Goal: Information Seeking & Learning: Compare options

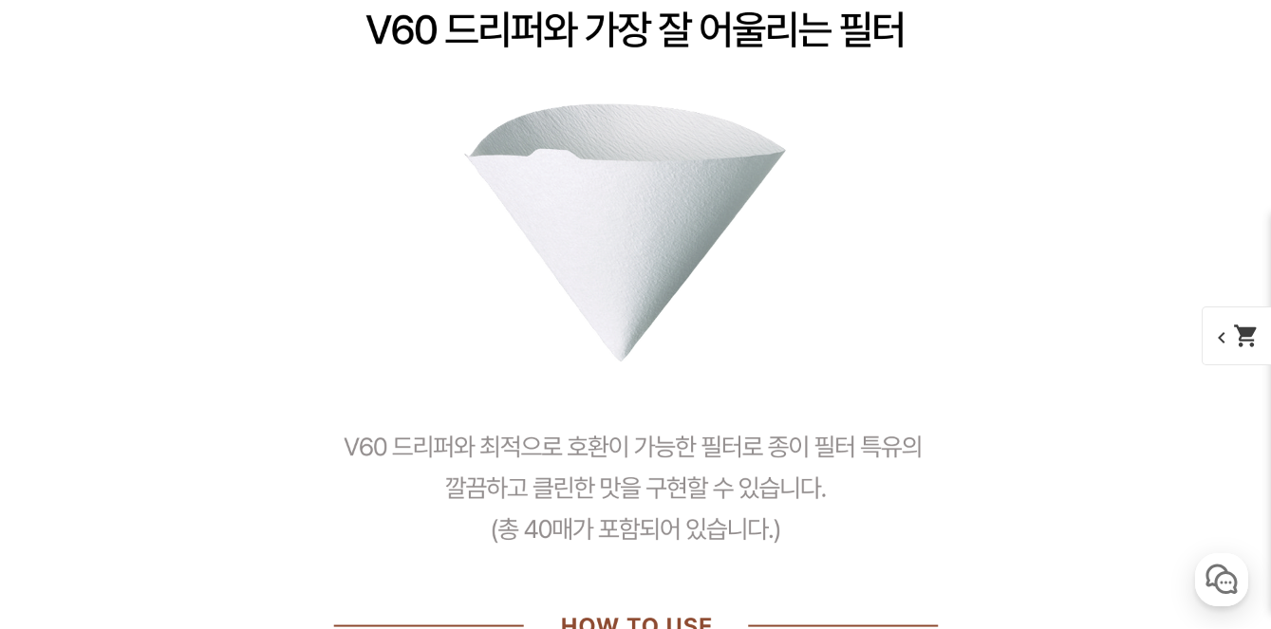
scroll to position [5883, 0]
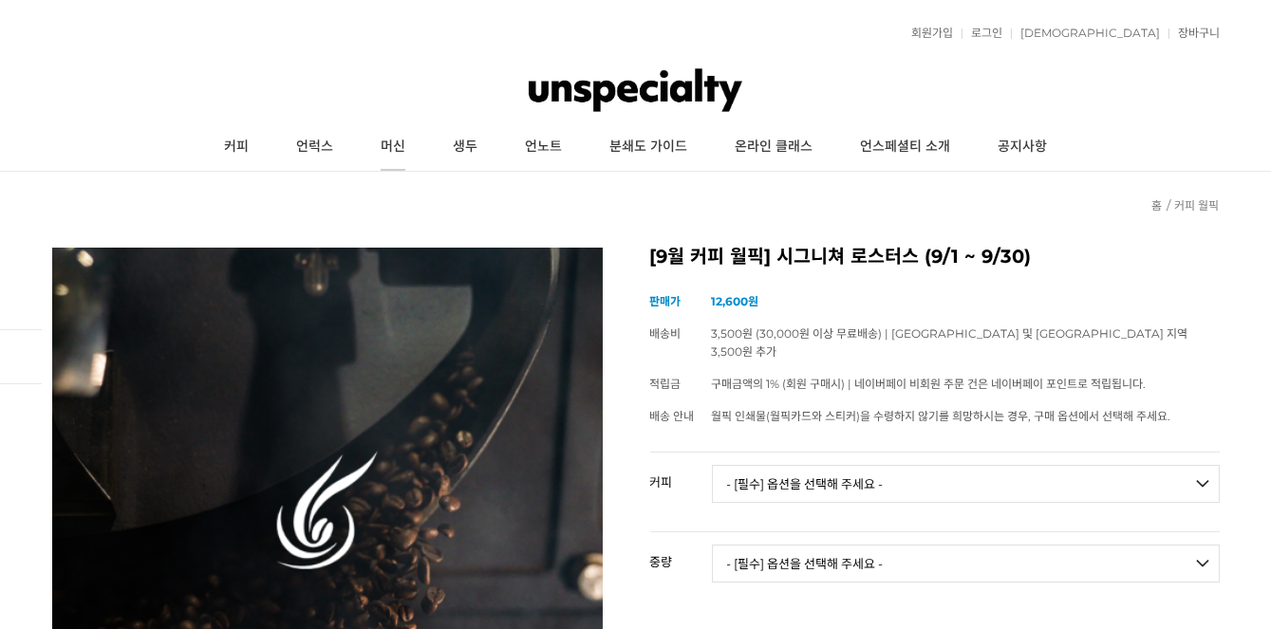
click at [385, 144] on link "머신" at bounding box center [393, 146] width 72 height 47
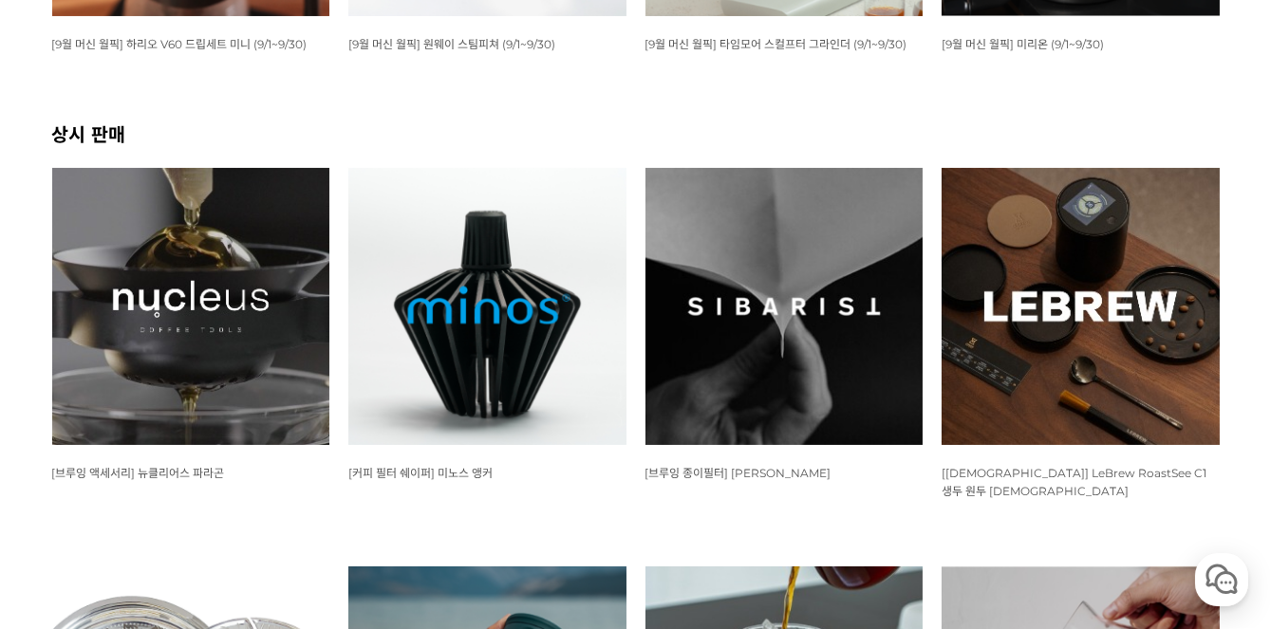
scroll to position [180, 0]
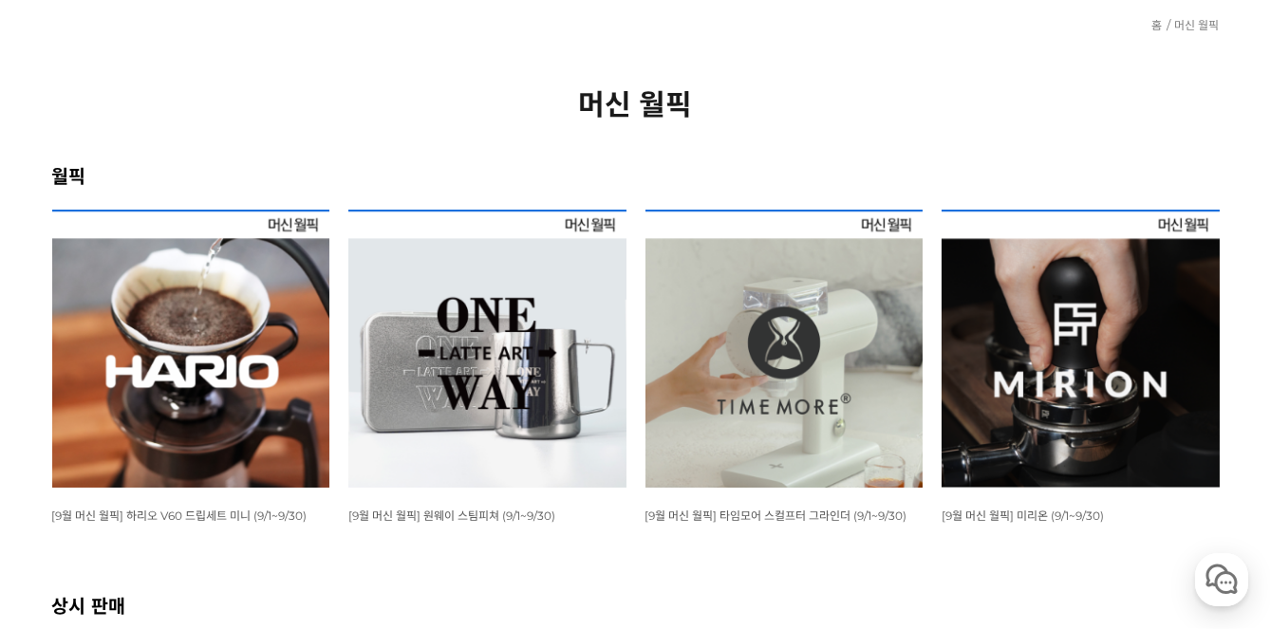
click at [860, 266] on img at bounding box center [784, 349] width 278 height 278
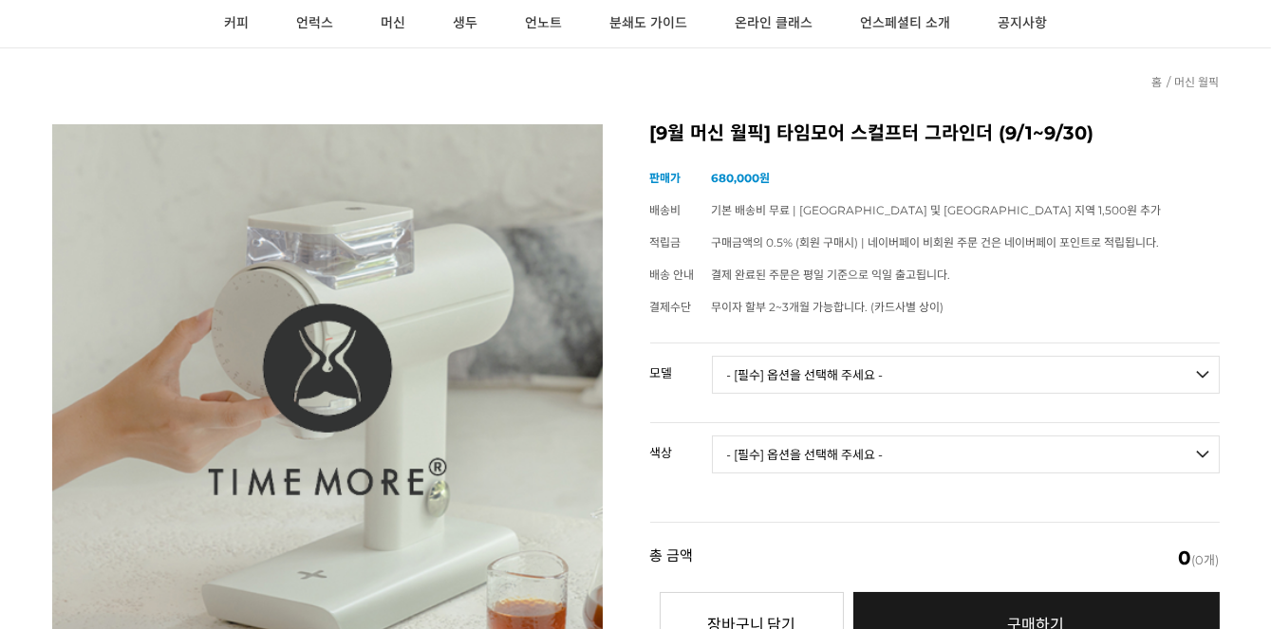
drag, startPoint x: 1193, startPoint y: 180, endPoint x: 782, endPoint y: 214, distance: 412.3
click at [903, 214] on td "기본 배송비 무료 | 제주 및 도서산간 지역 1,500원 추가" at bounding box center [966, 211] width 508 height 32
click at [641, 249] on div "[9월 머신 월픽] 타임모어 스컬프터 그라인더 (9/1~9/30) (해외배송 가능 상품) 기본 정보 상품명 판매가" at bounding box center [635, 455] width 1167 height 662
click at [394, 26] on link "머신" at bounding box center [393, 23] width 72 height 47
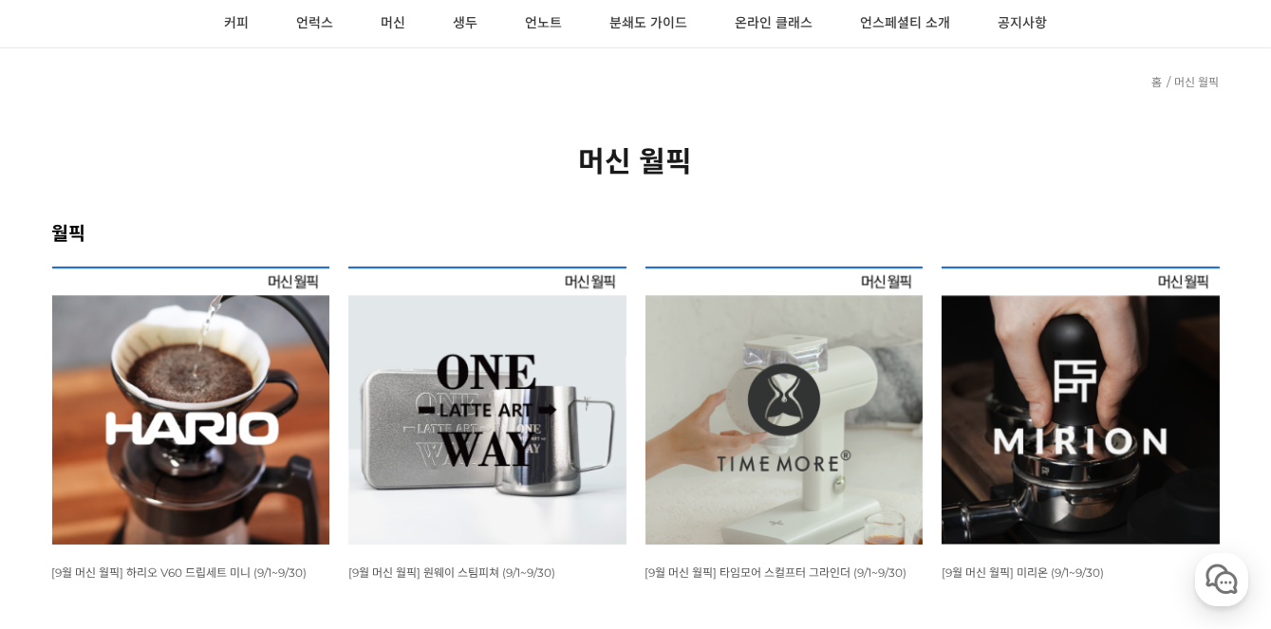
click at [234, 378] on img at bounding box center [191, 406] width 278 height 278
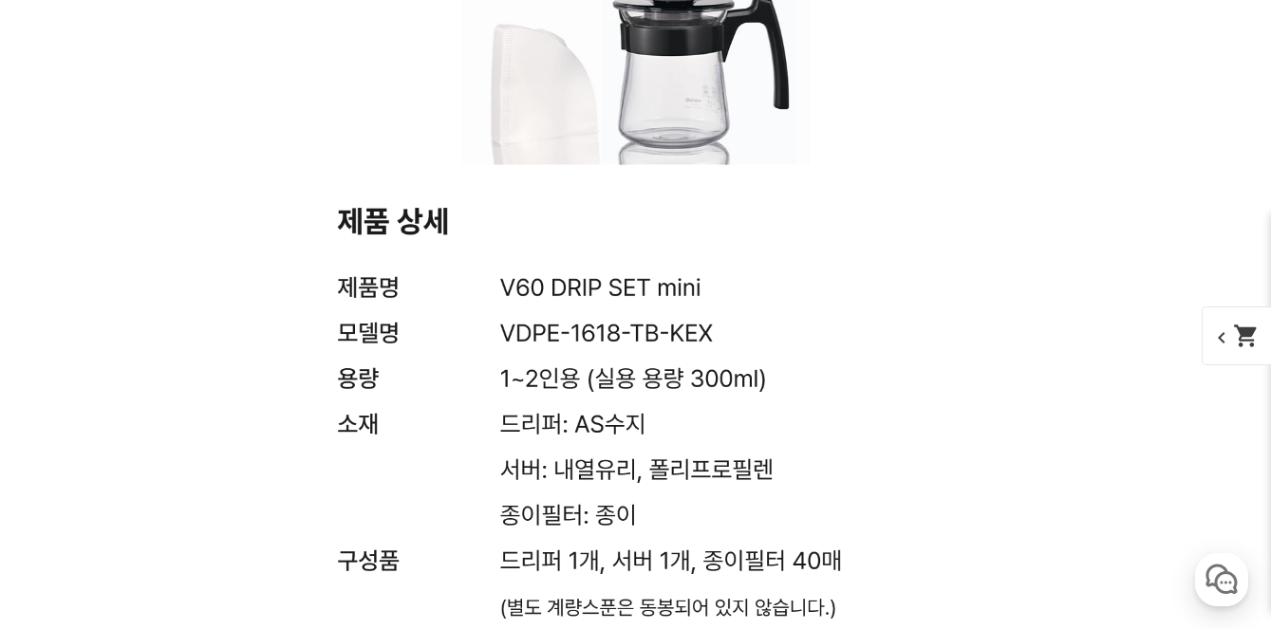
scroll to position [7174, 0]
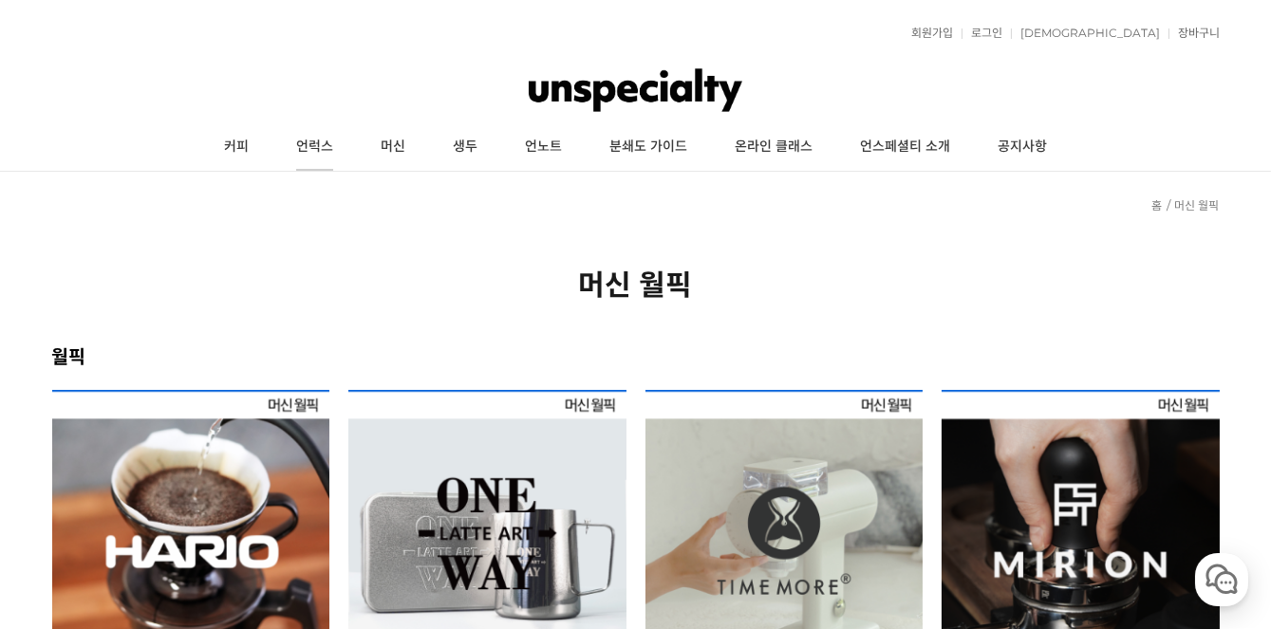
click at [313, 154] on link "언럭스" at bounding box center [314, 146] width 84 height 47
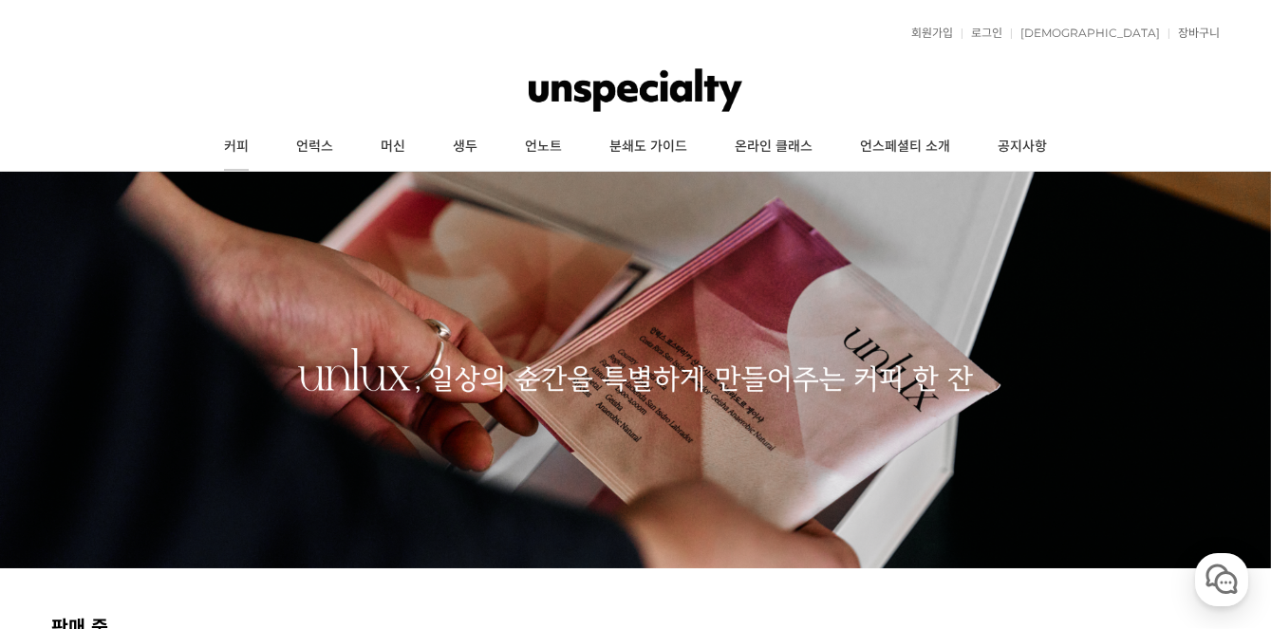
click at [226, 142] on link "커피" at bounding box center [236, 146] width 72 height 47
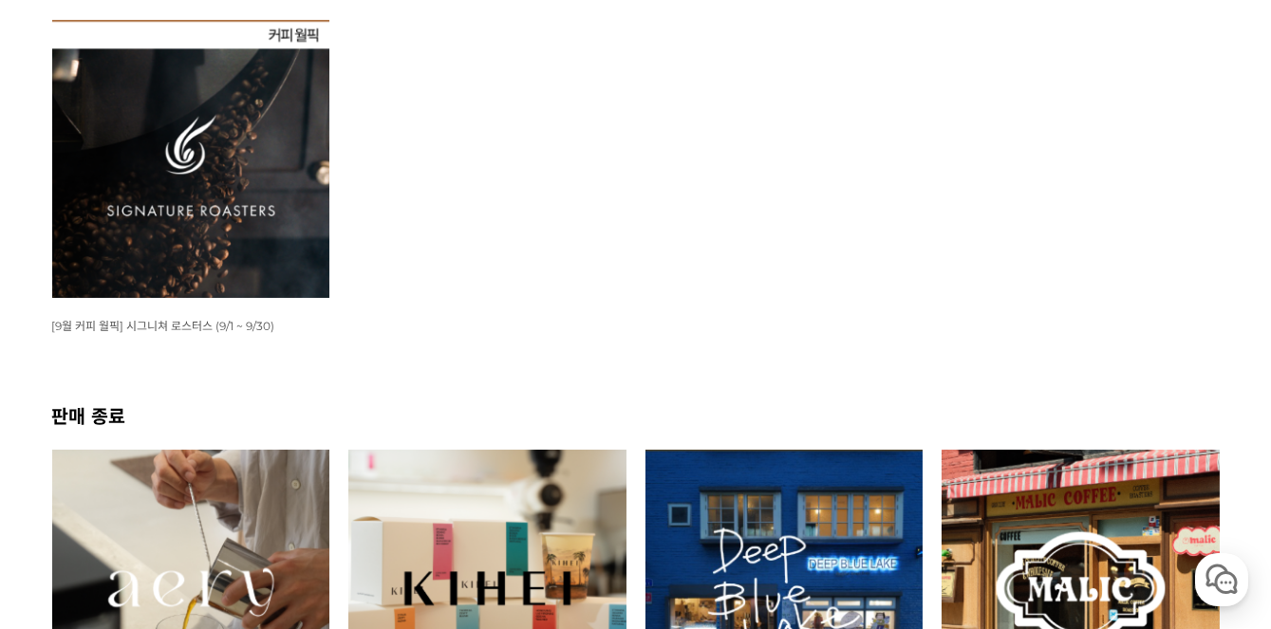
scroll to position [612, 0]
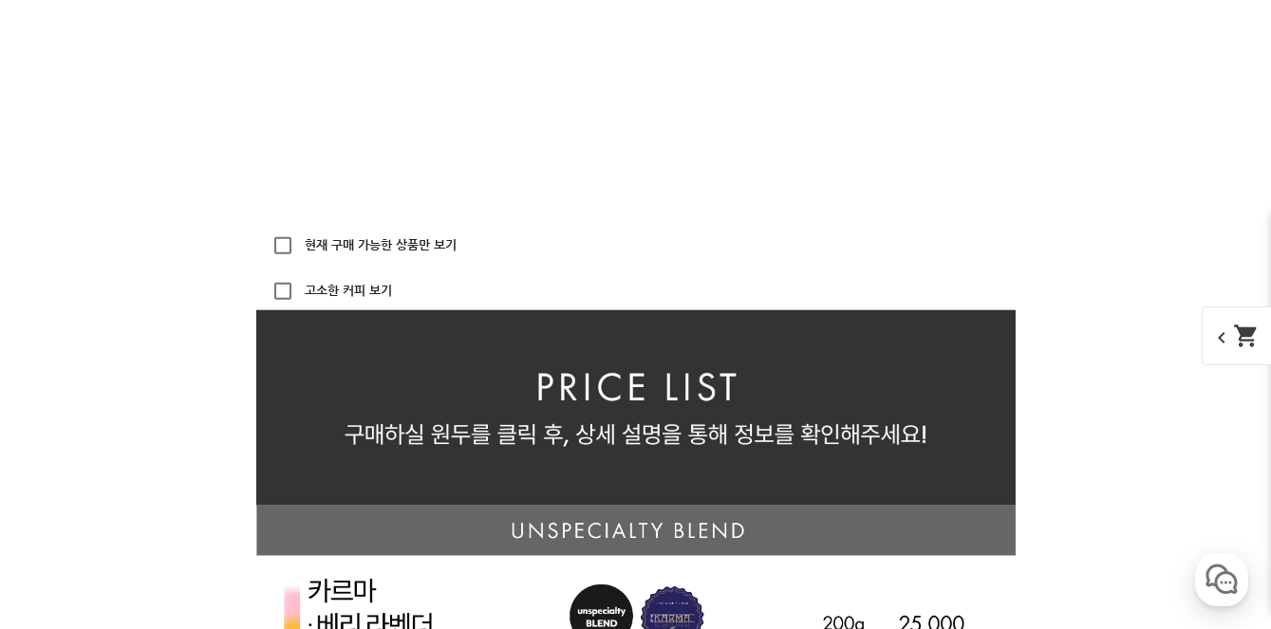
scroll to position [4611, 0]
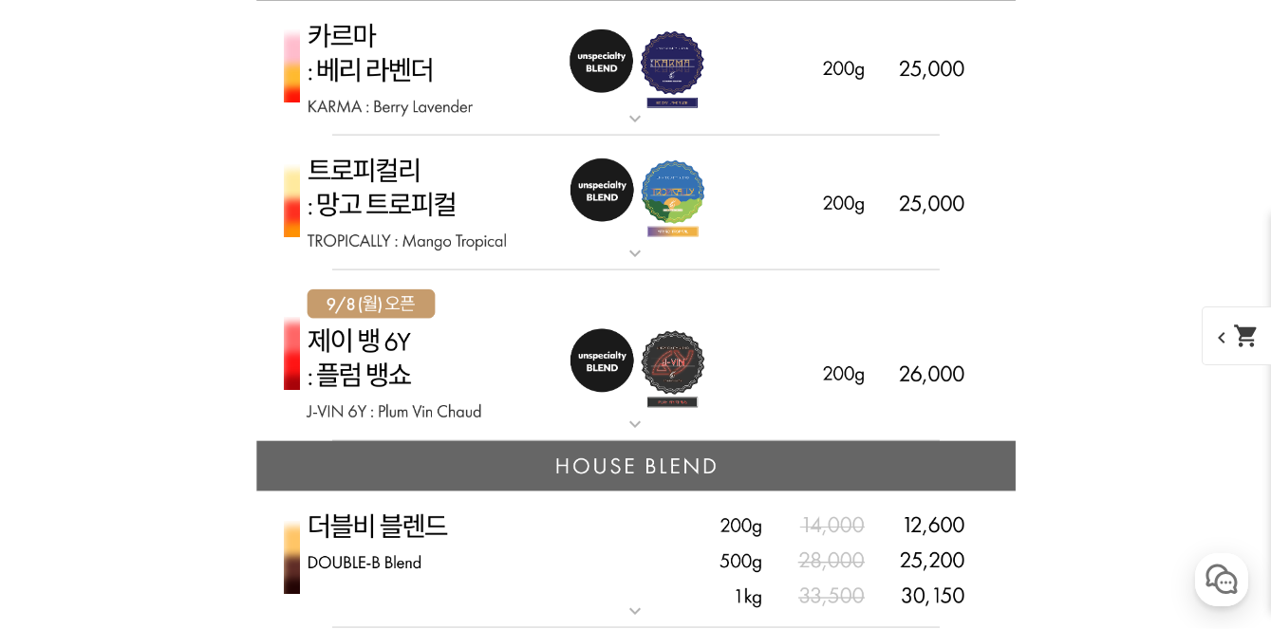
click at [566, 284] on img at bounding box center [635, 356] width 759 height 172
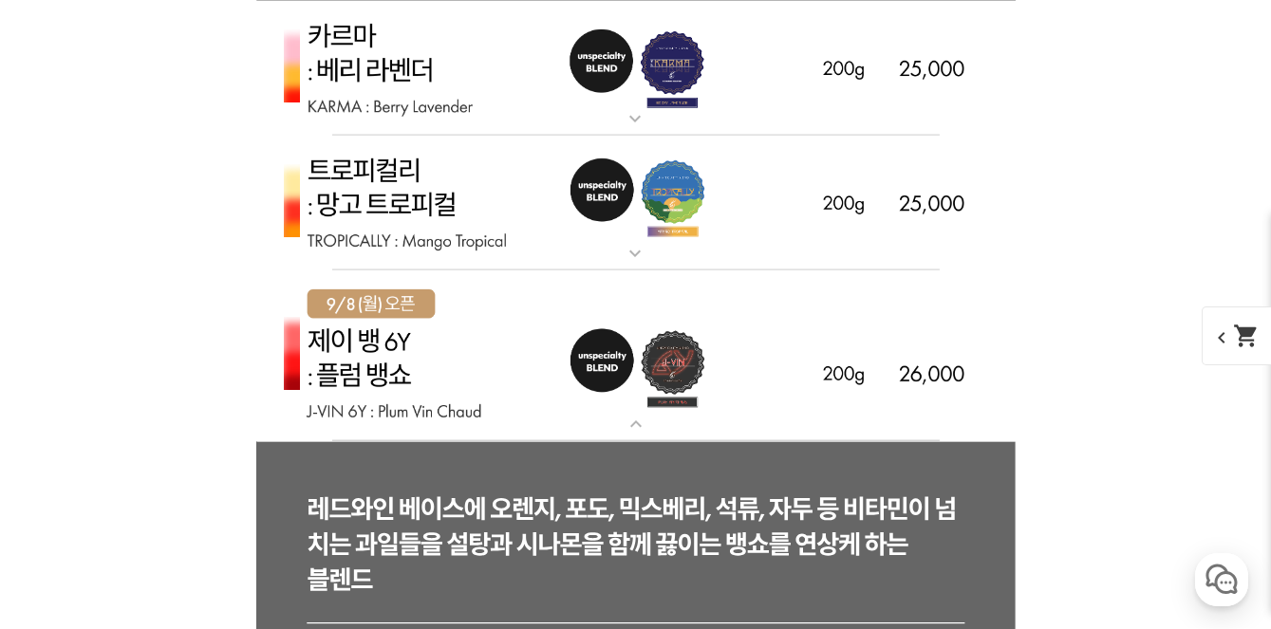
scroll to position [4810, 0]
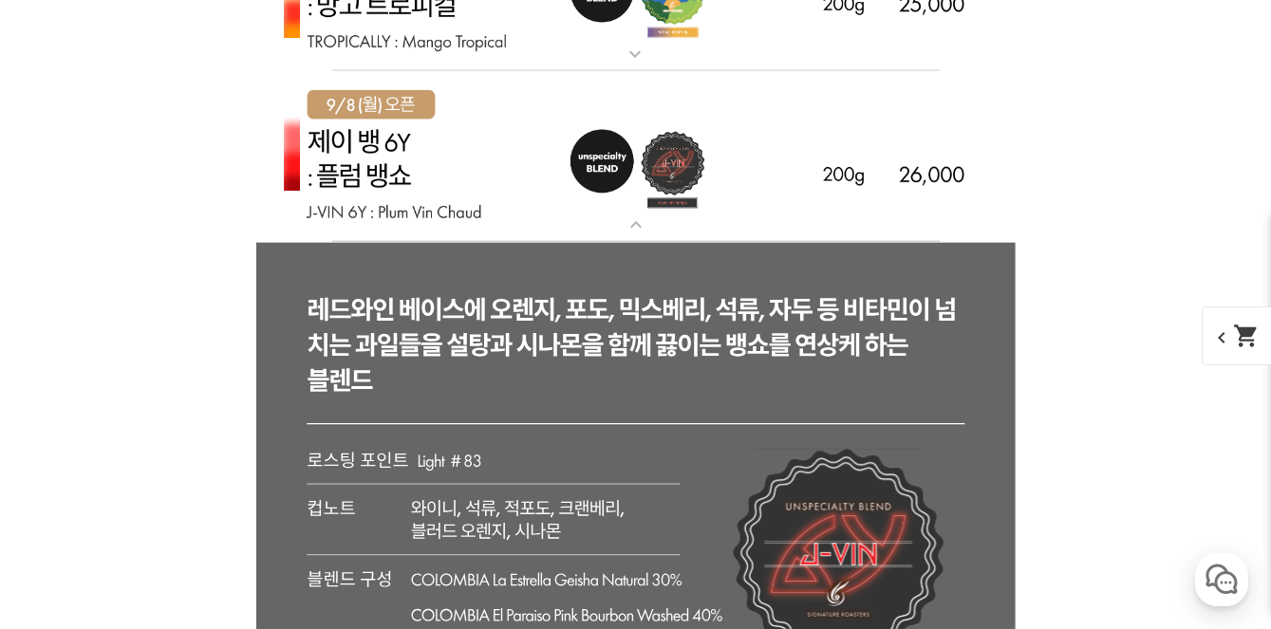
click at [637, 158] on img at bounding box center [635, 157] width 759 height 172
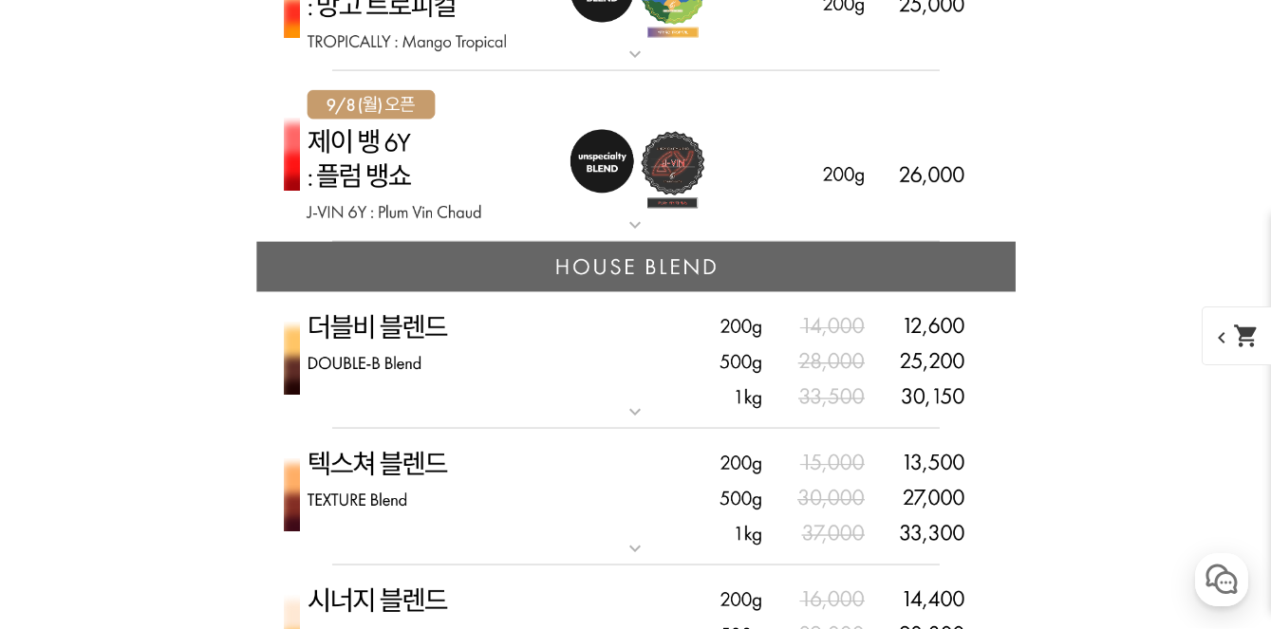
click at [648, 134] on img at bounding box center [635, 157] width 759 height 172
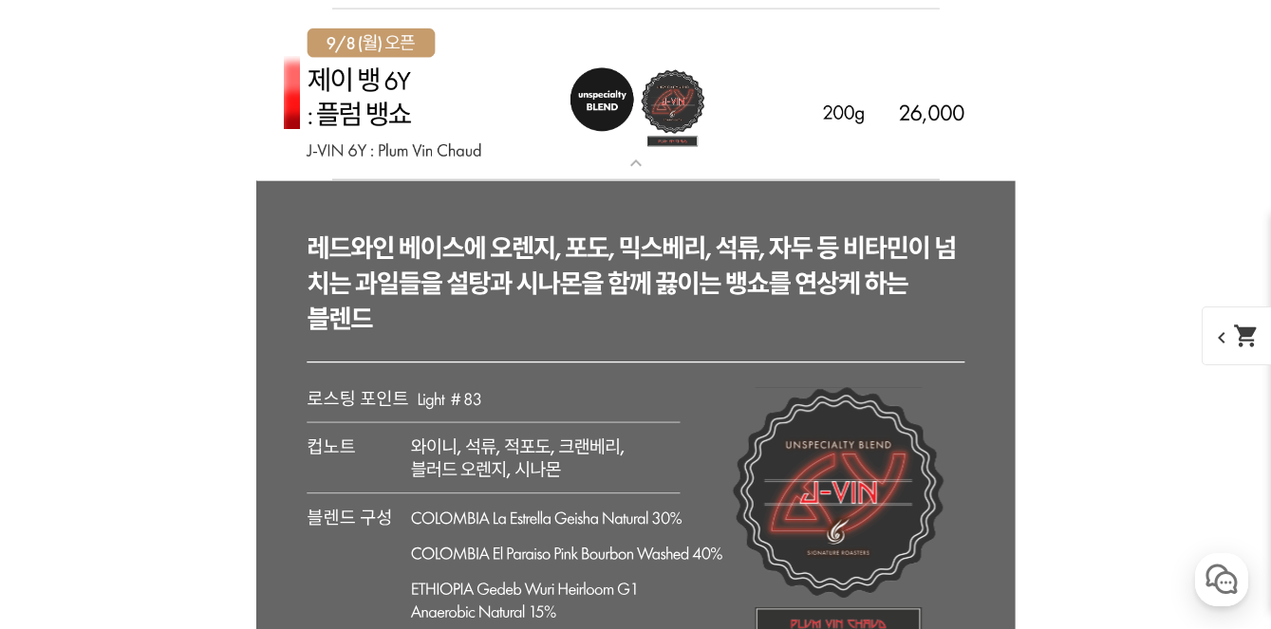
scroll to position [4933, 0]
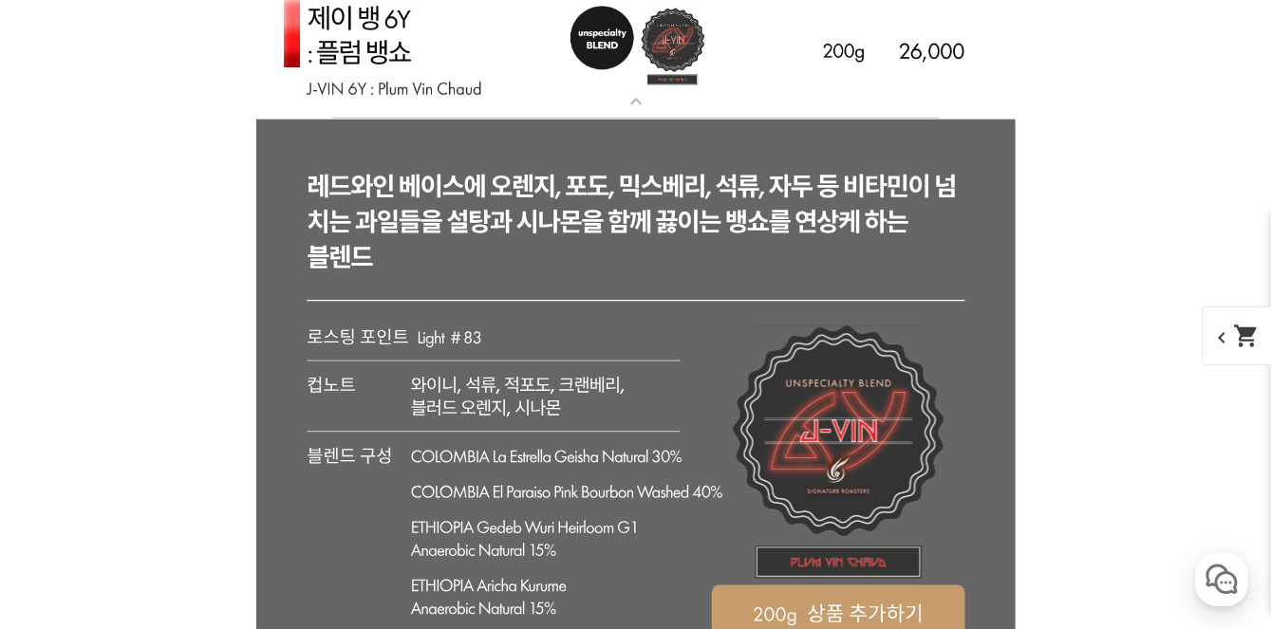
click at [708, 63] on img at bounding box center [635, 34] width 759 height 172
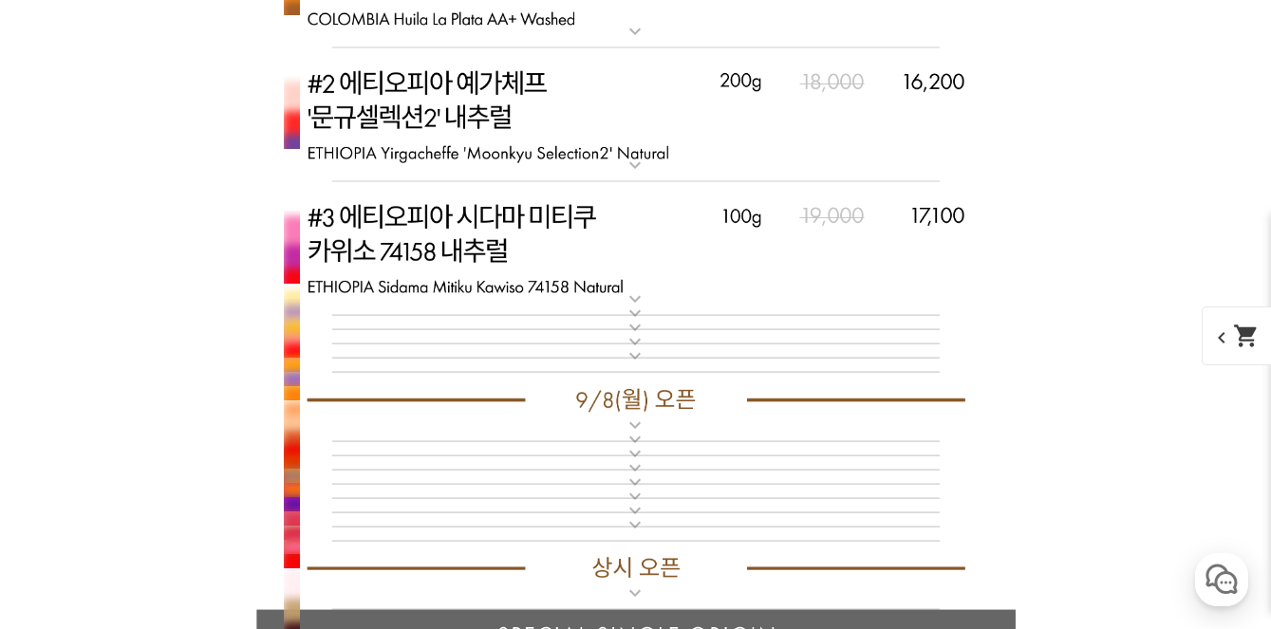
scroll to position [5587, 0]
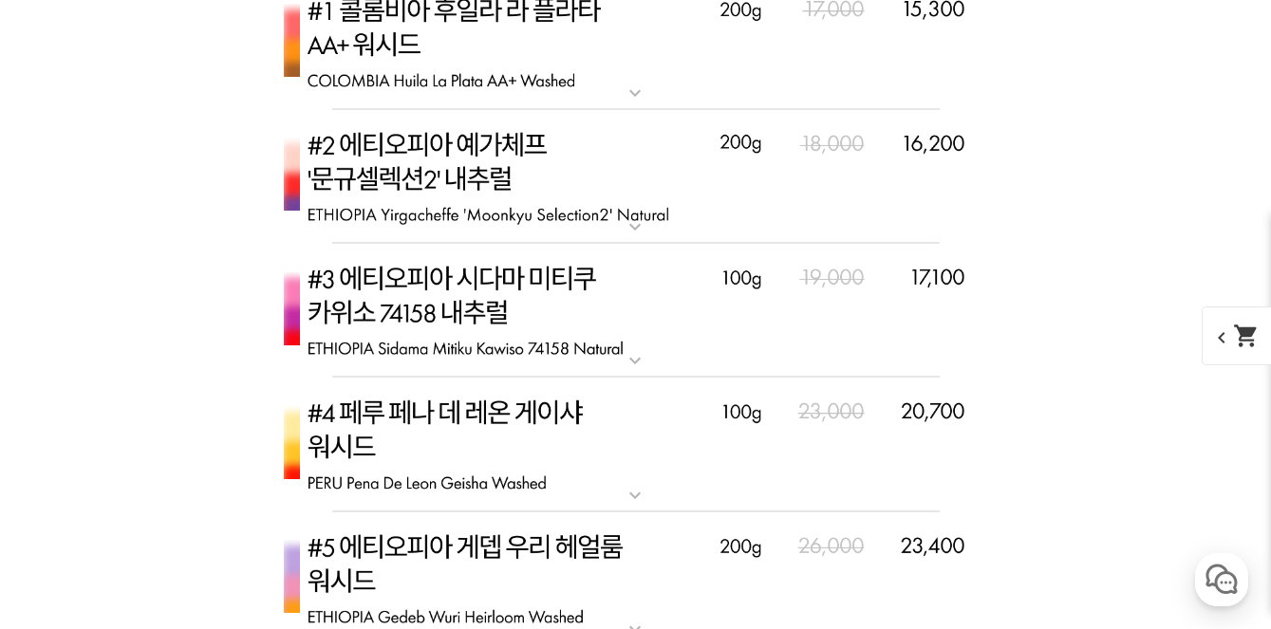
click at [564, 198] on img at bounding box center [635, 177] width 759 height 135
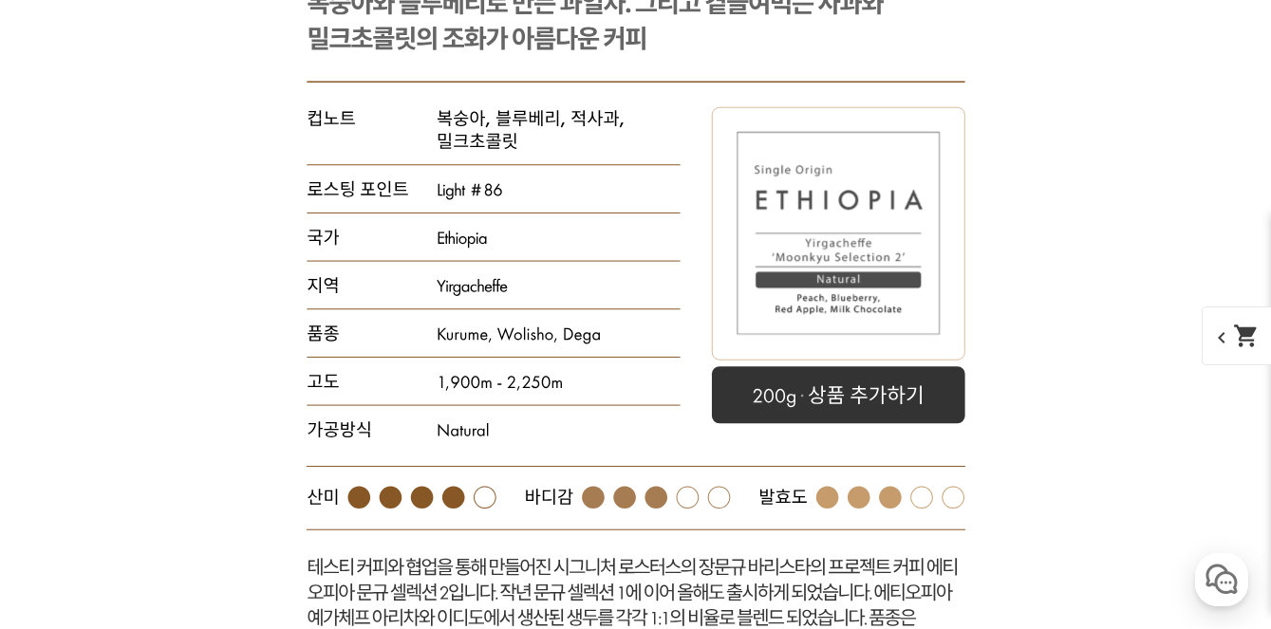
scroll to position [5957, 0]
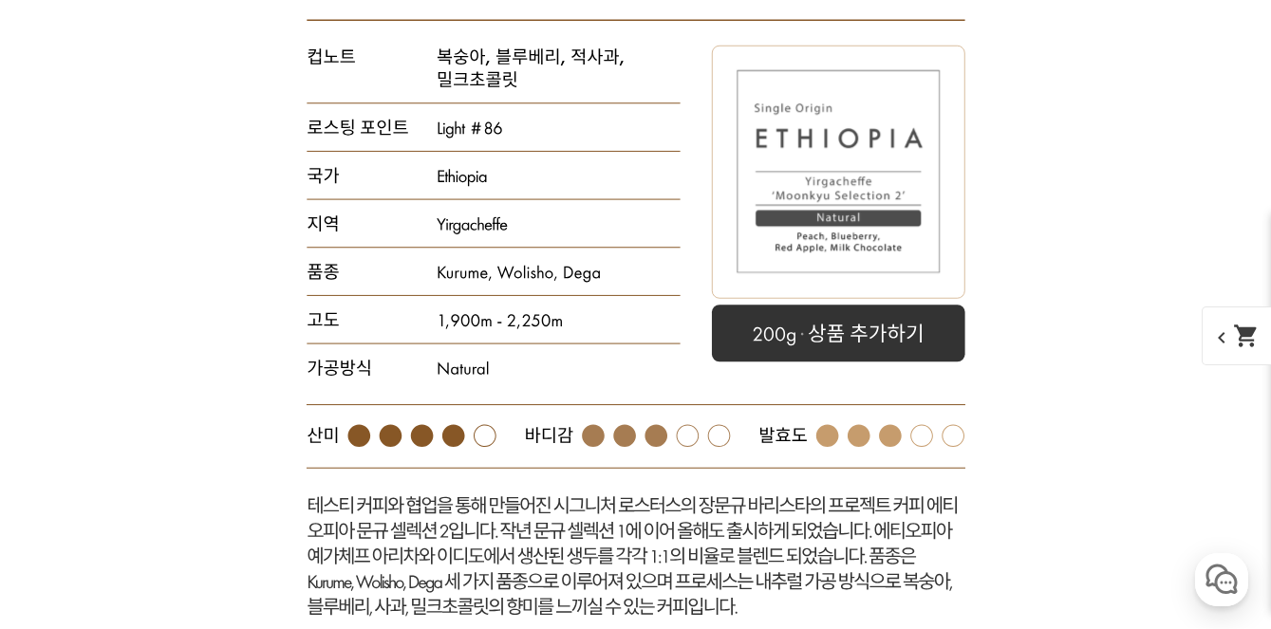
click at [564, 198] on rect at bounding box center [635, 272] width 759 height 797
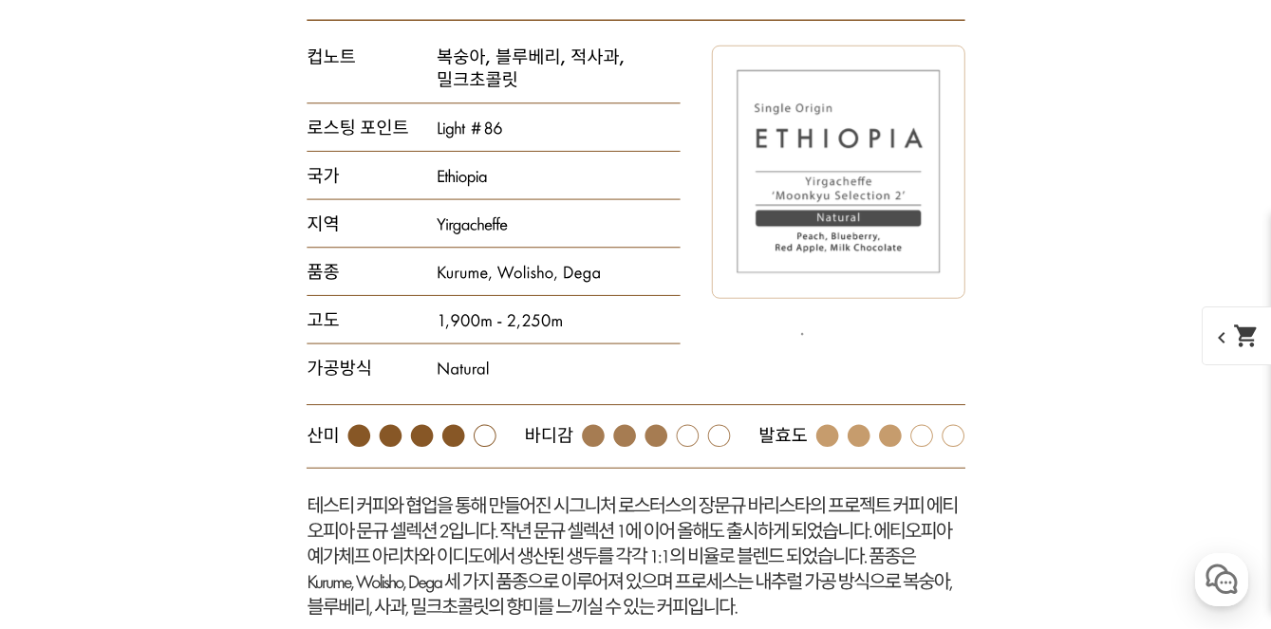
scroll to position [5849, 0]
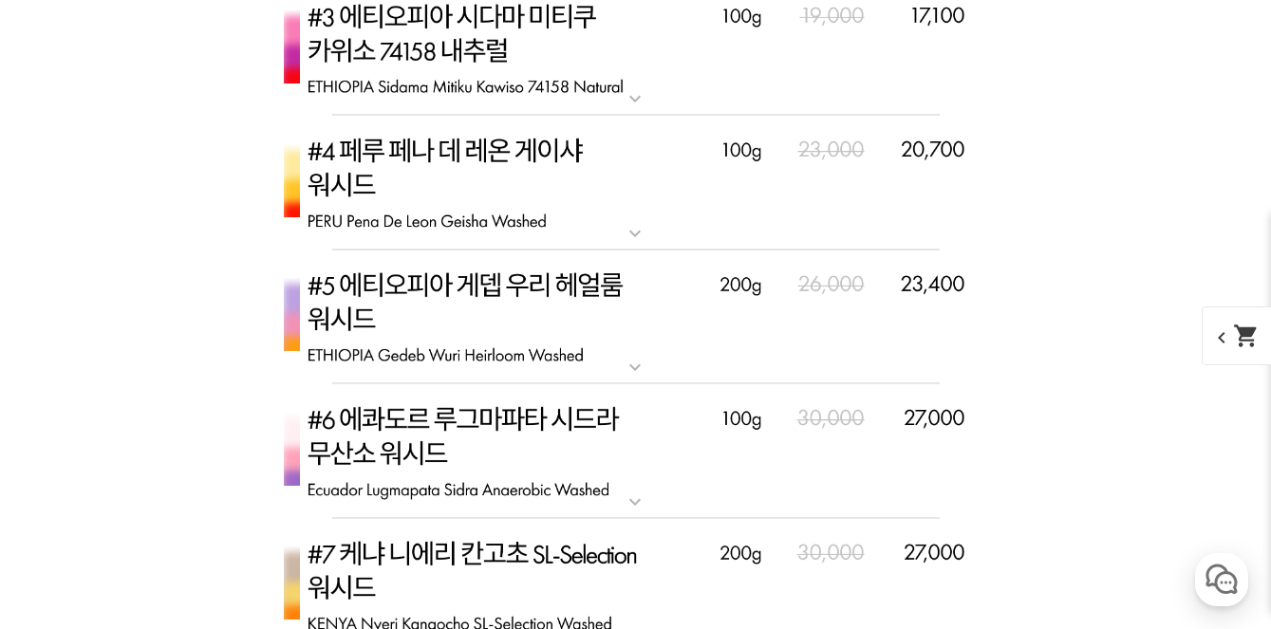
click at [762, 196] on img at bounding box center [635, 183] width 759 height 135
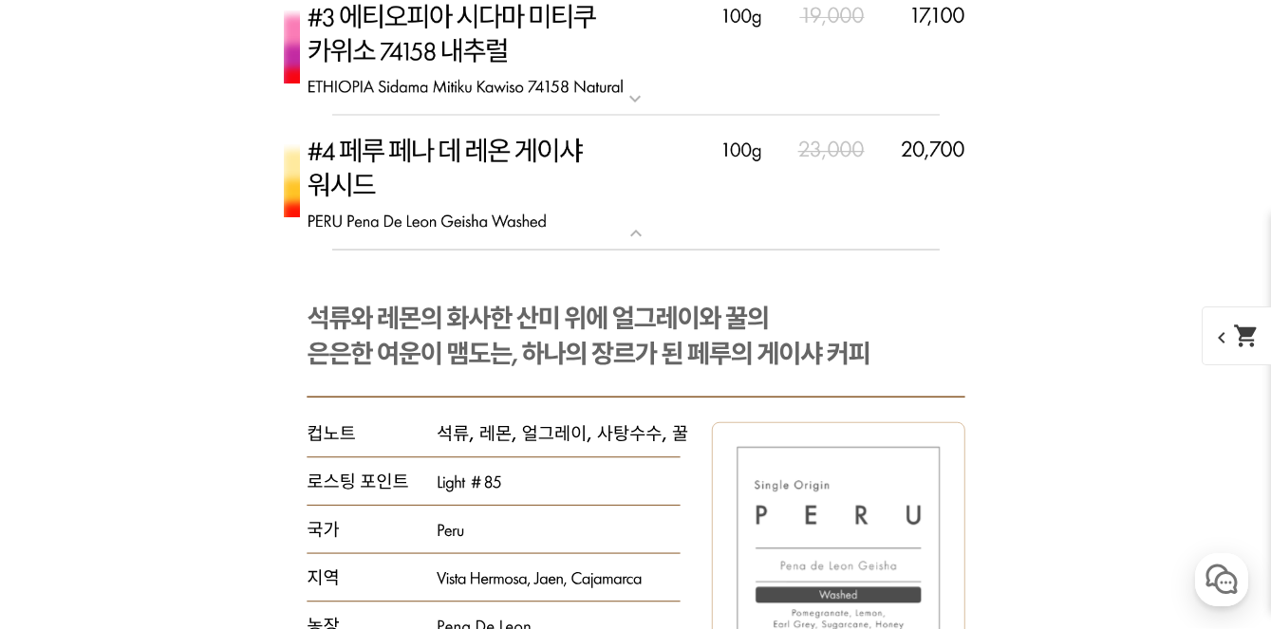
click at [762, 196] on img at bounding box center [635, 183] width 759 height 135
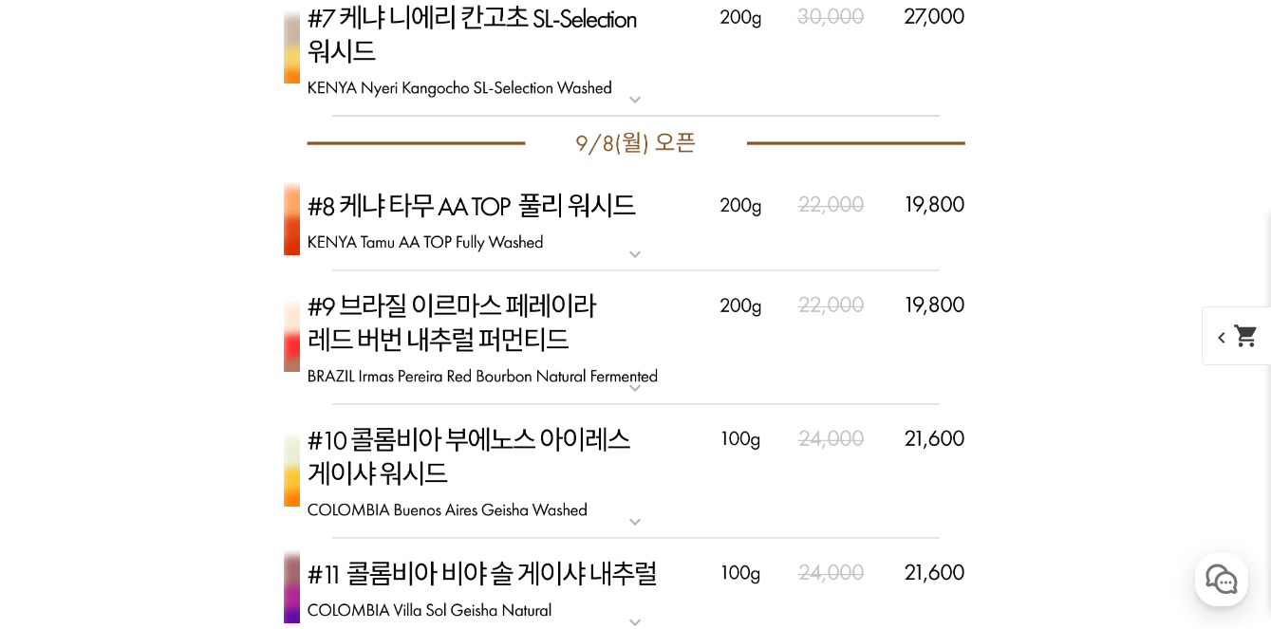
scroll to position [6510, 0]
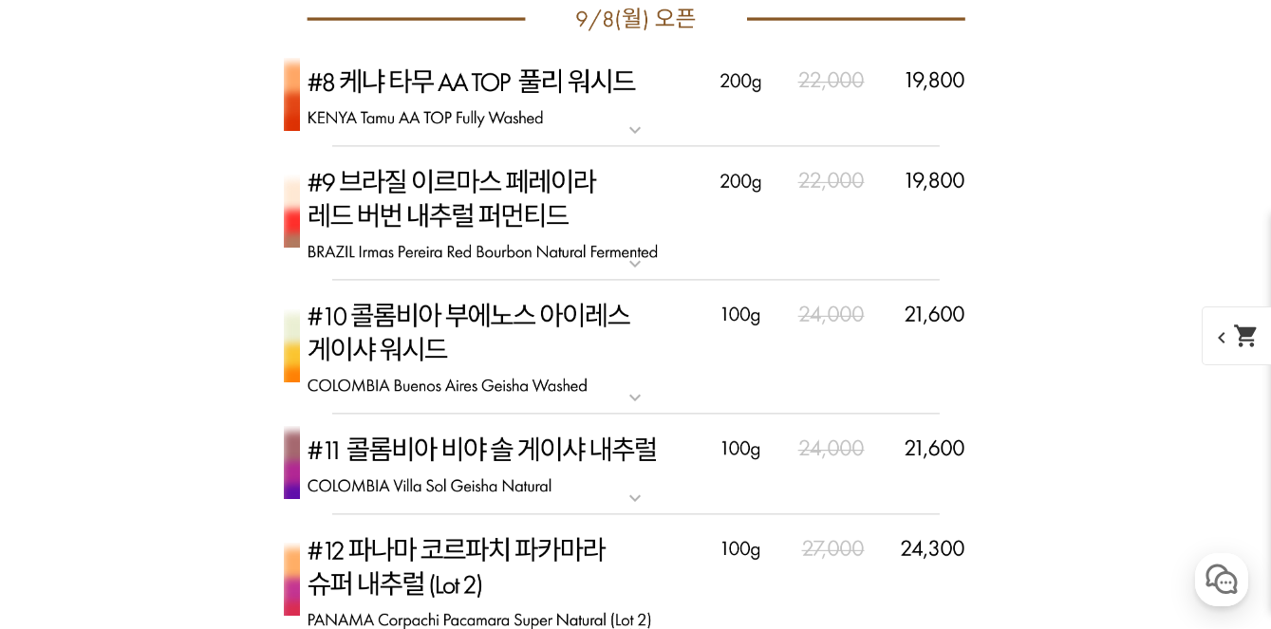
click at [608, 357] on img at bounding box center [635, 348] width 759 height 135
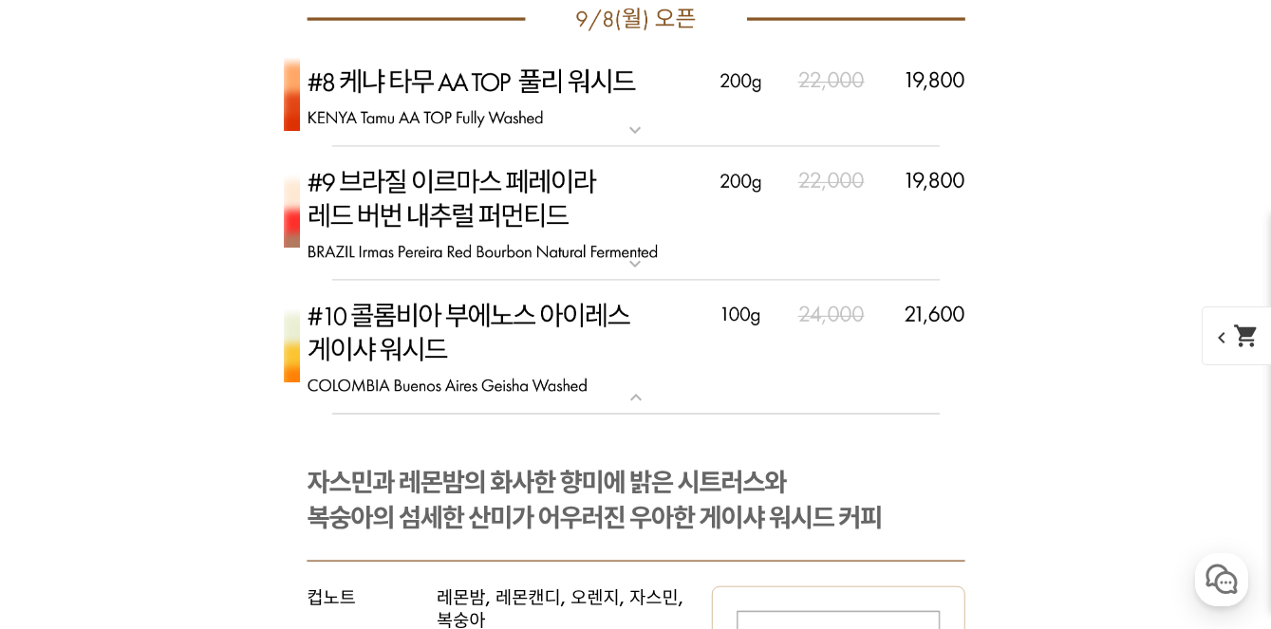
scroll to position [6633, 0]
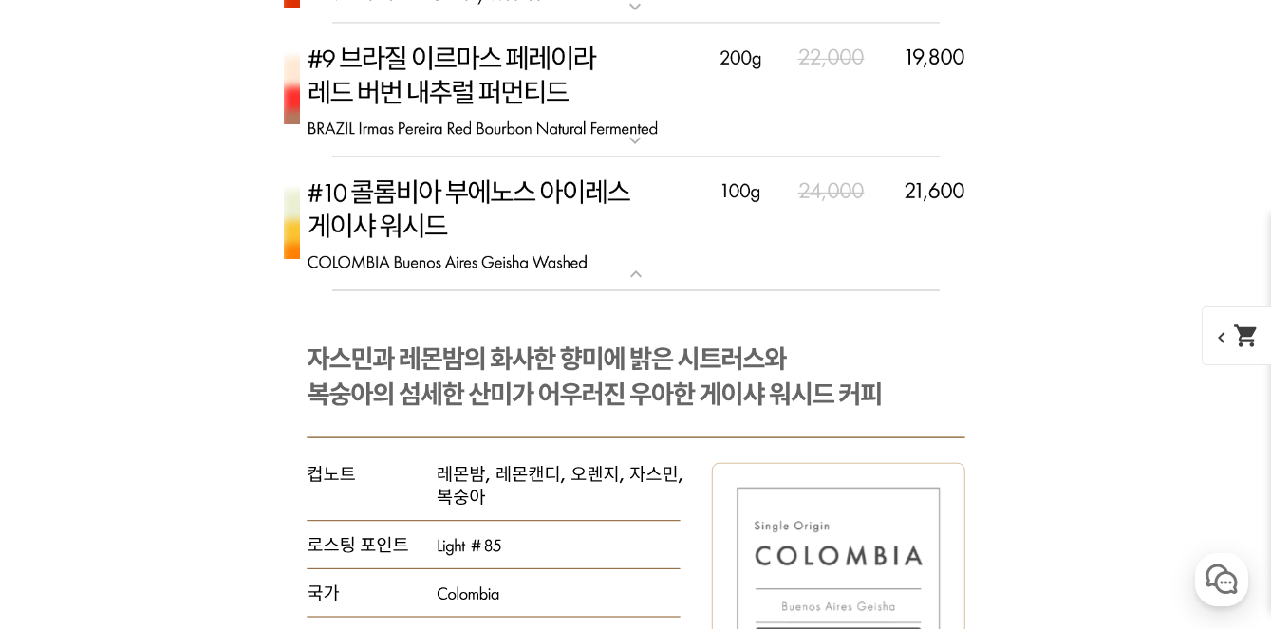
click at [584, 185] on img at bounding box center [635, 225] width 759 height 135
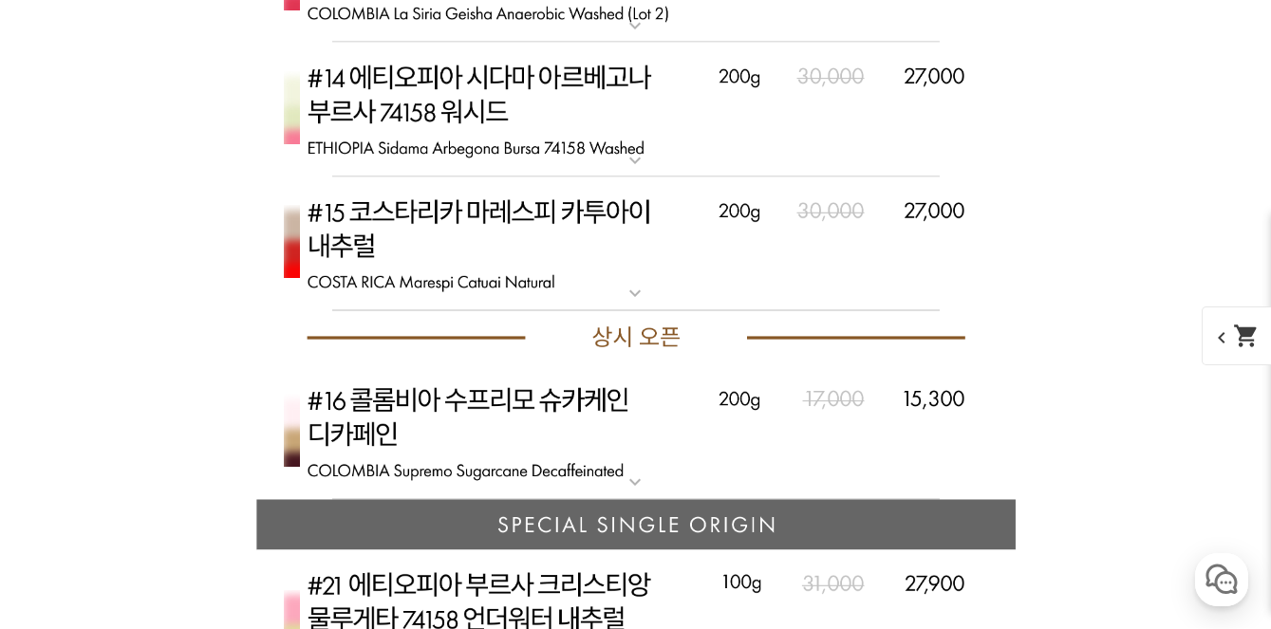
scroll to position [7312, 0]
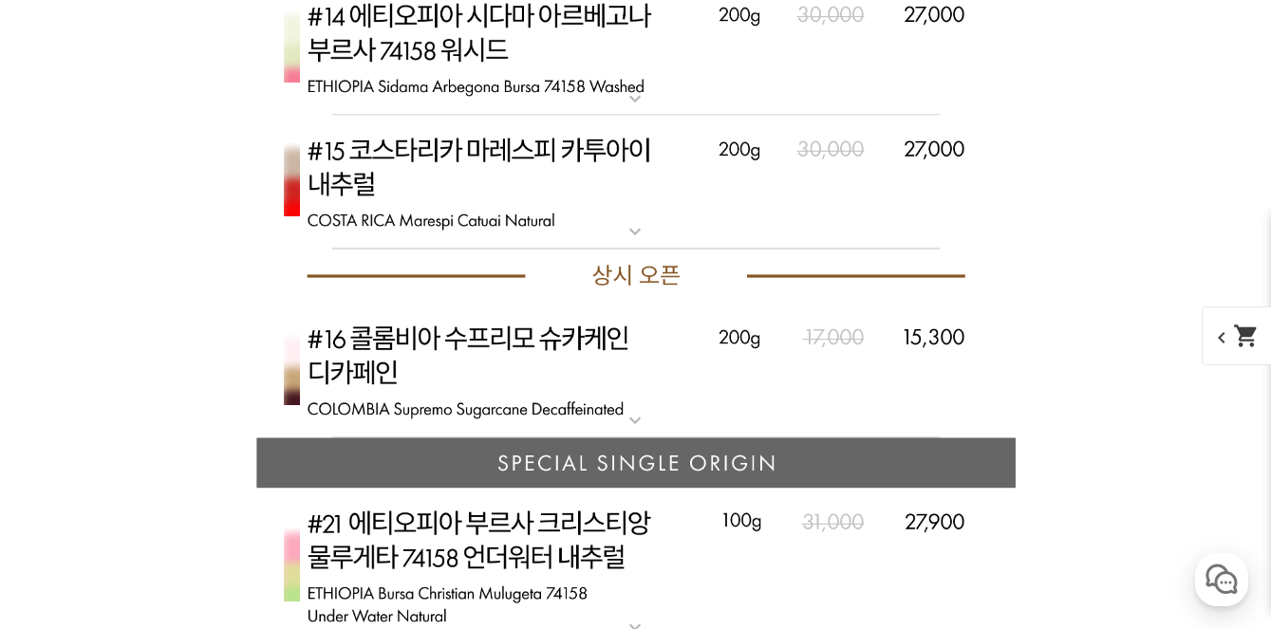
click at [624, 359] on img at bounding box center [635, 371] width 759 height 135
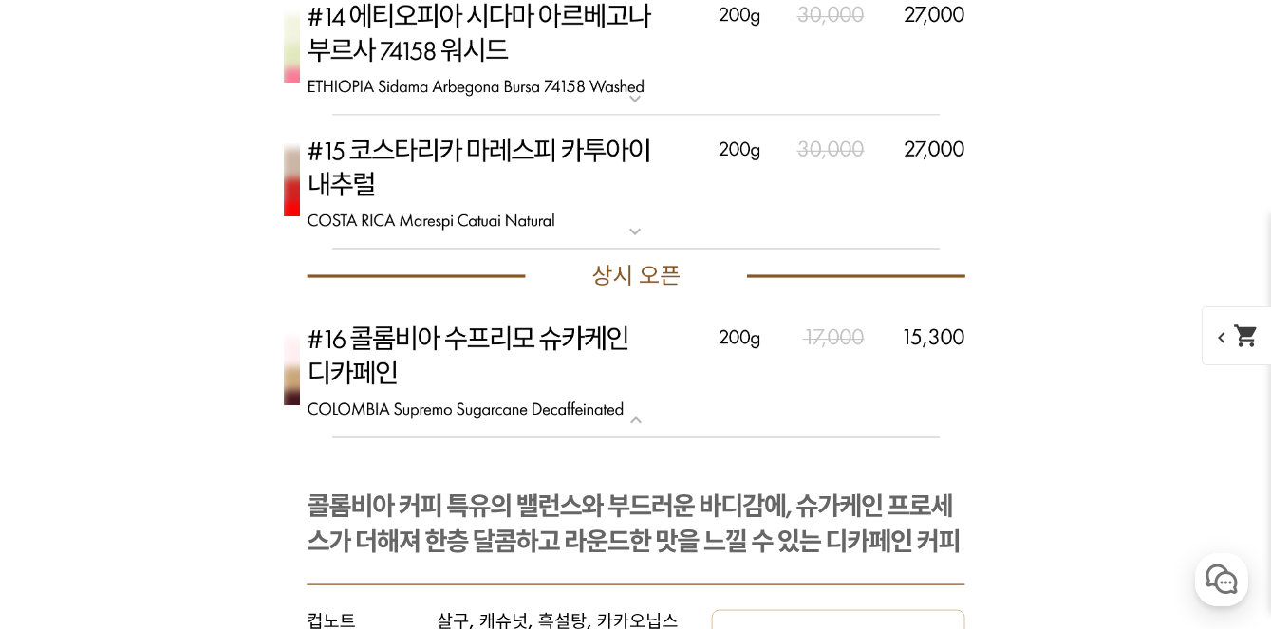
scroll to position [7372, 0]
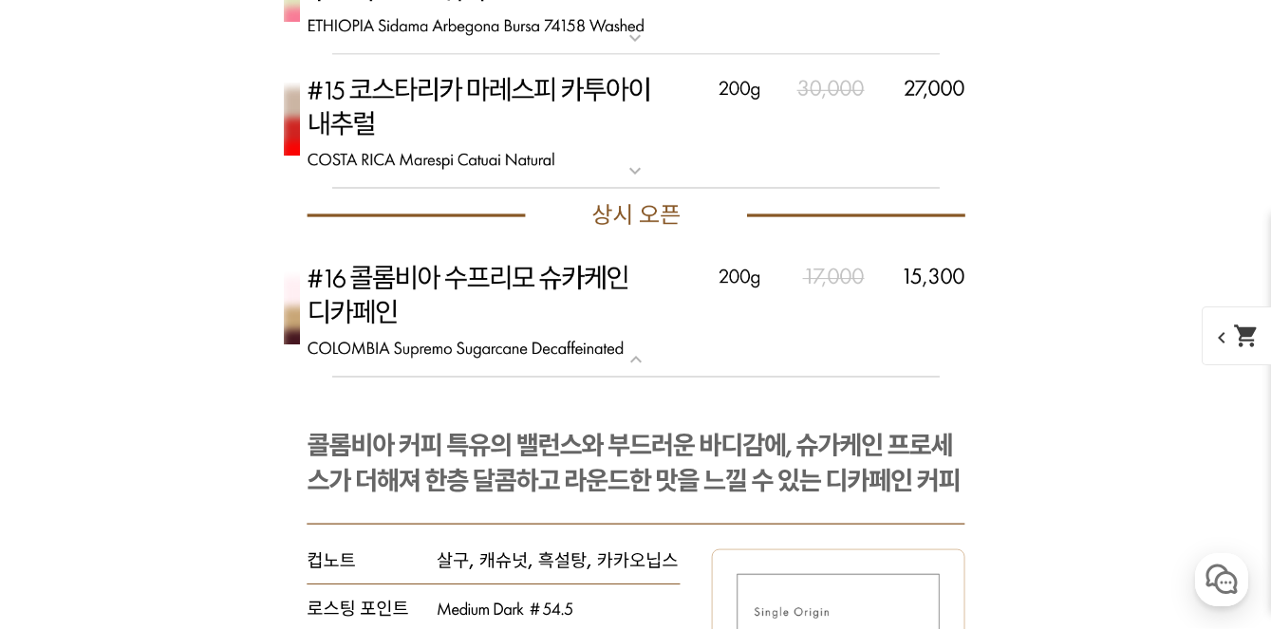
click at [629, 284] on img at bounding box center [635, 310] width 759 height 135
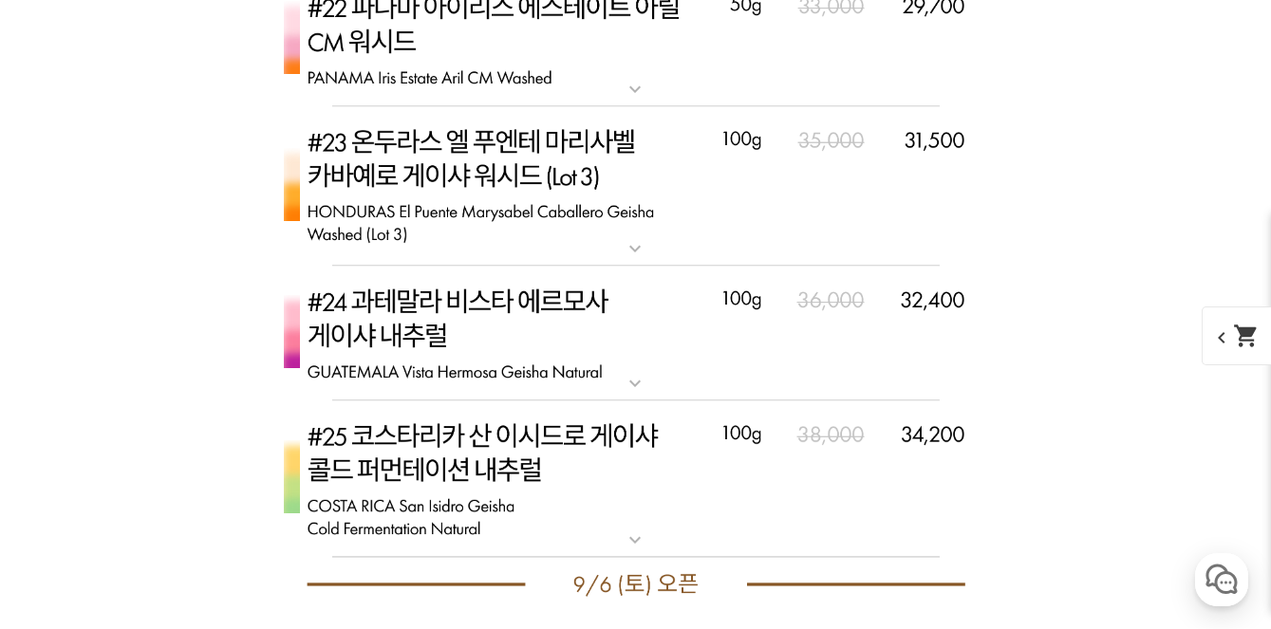
scroll to position [8046, 0]
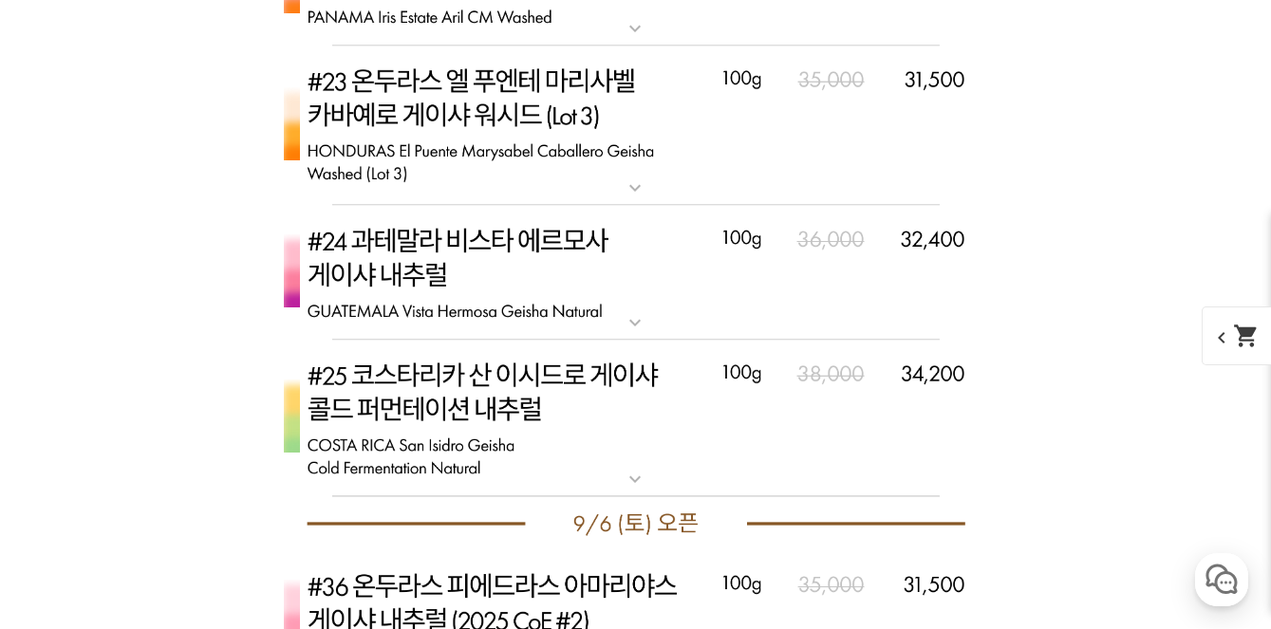
click at [643, 387] on img at bounding box center [635, 419] width 759 height 158
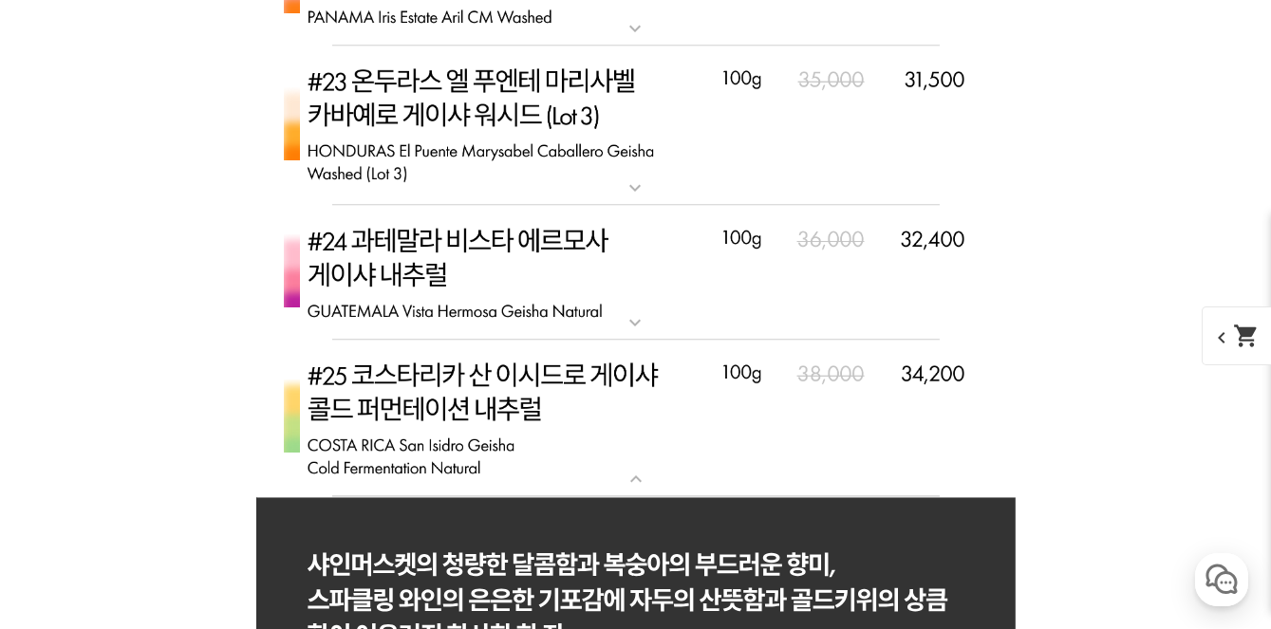
click at [643, 387] on img at bounding box center [635, 419] width 759 height 158
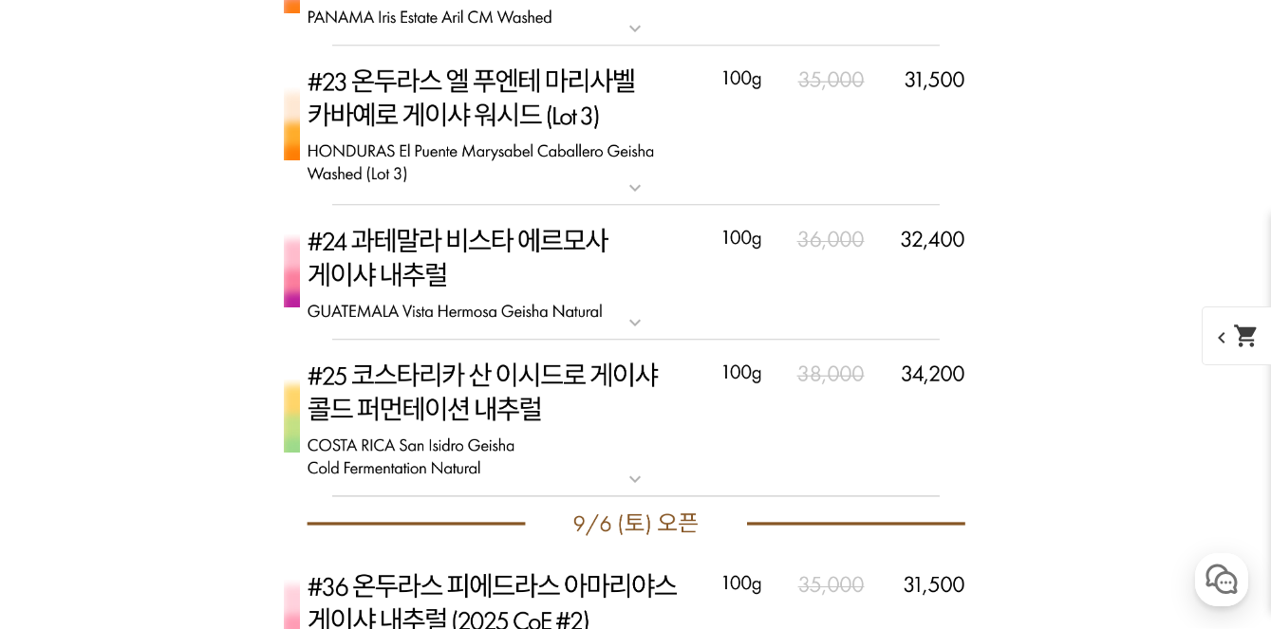
click at [661, 277] on img at bounding box center [635, 272] width 759 height 135
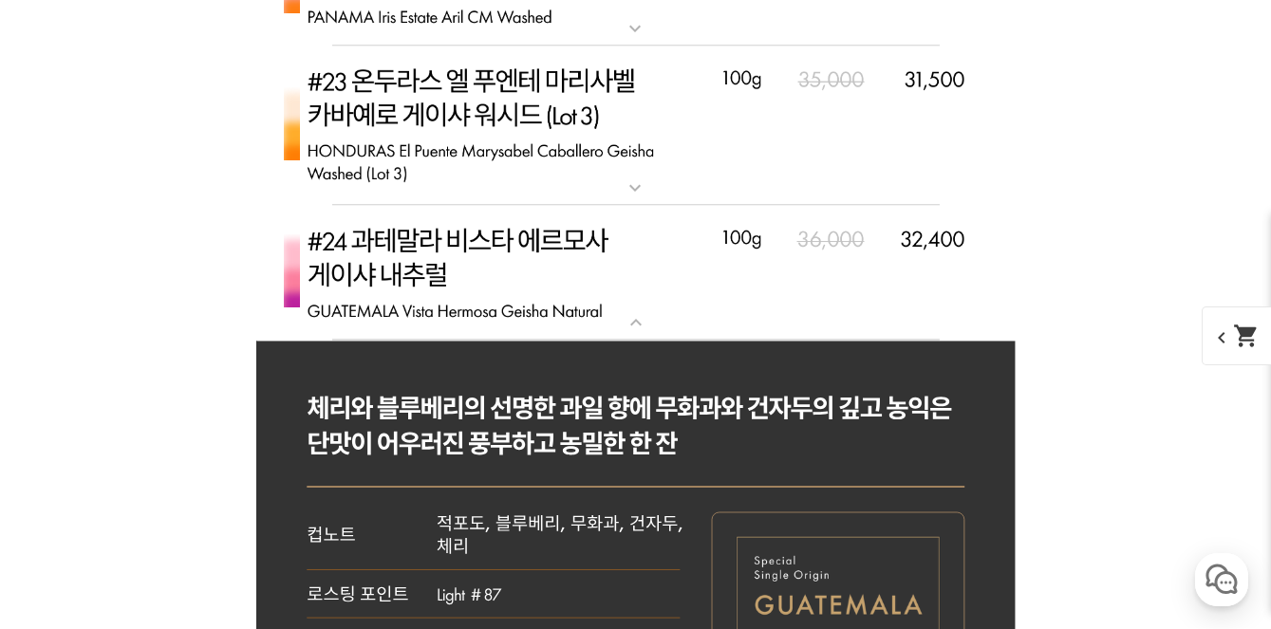
click at [661, 277] on img at bounding box center [635, 272] width 759 height 135
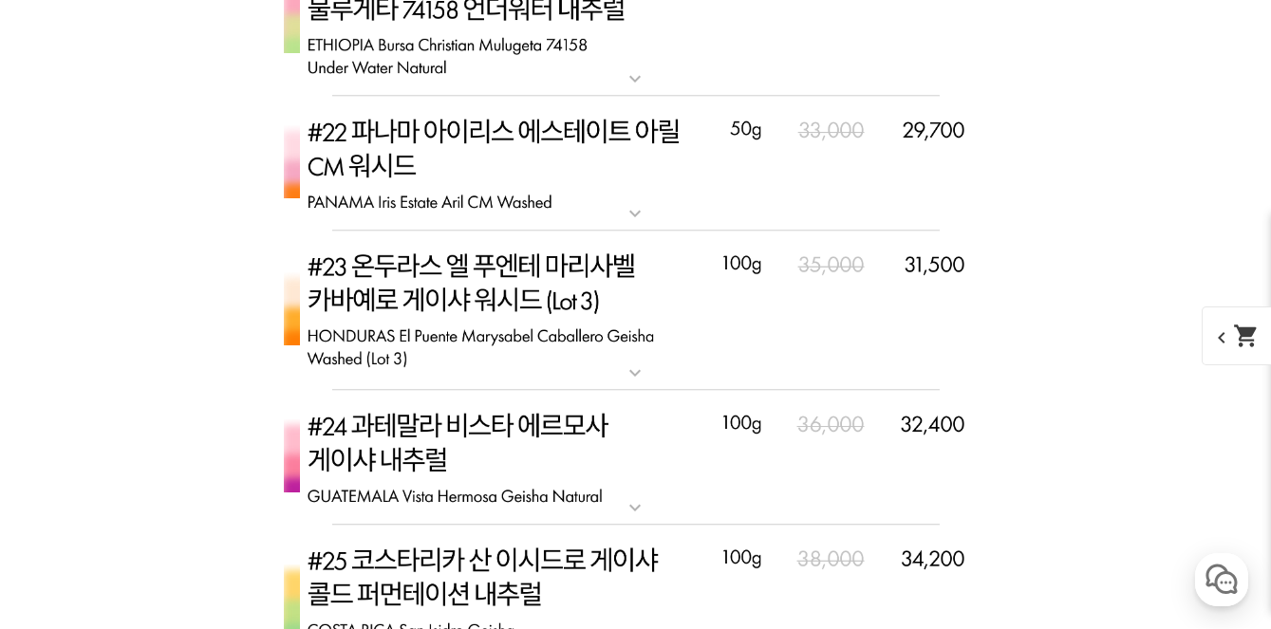
scroll to position [7738, 0]
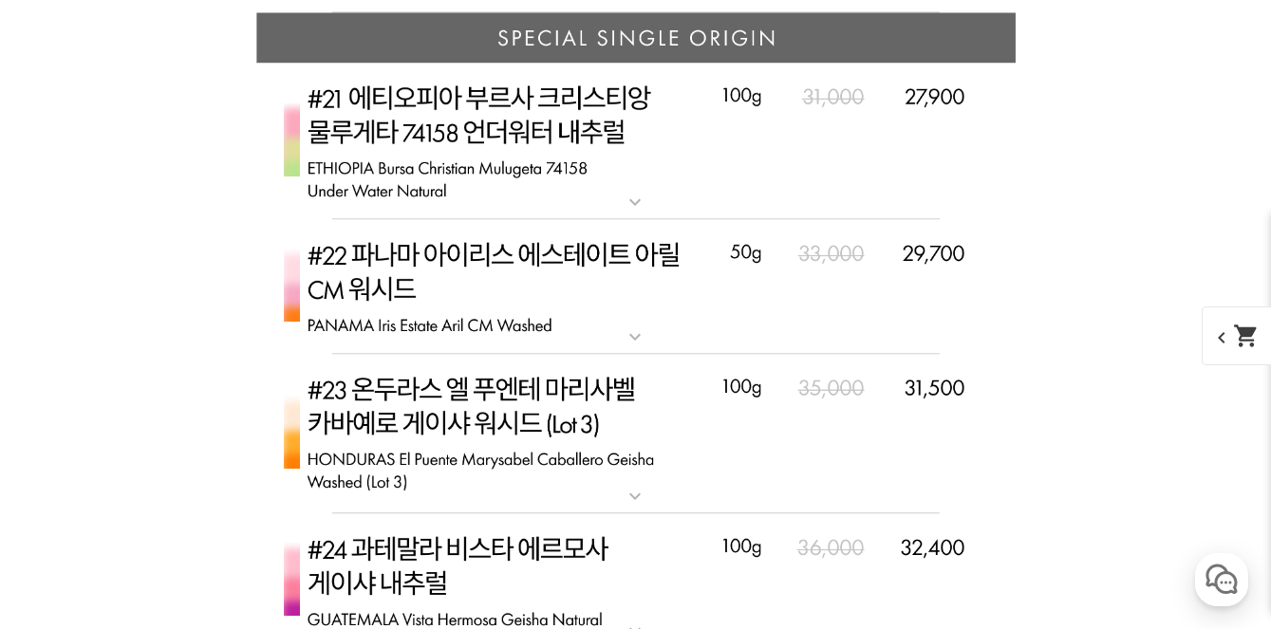
click at [657, 258] on img at bounding box center [635, 286] width 759 height 135
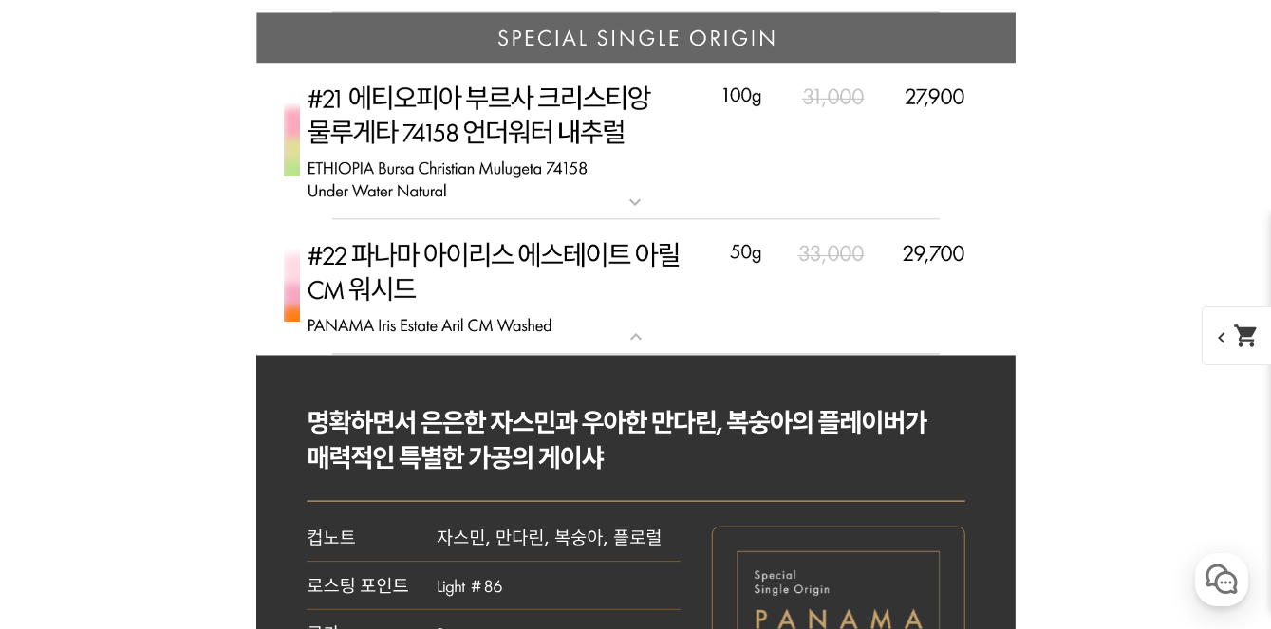
click at [657, 258] on img at bounding box center [635, 286] width 759 height 135
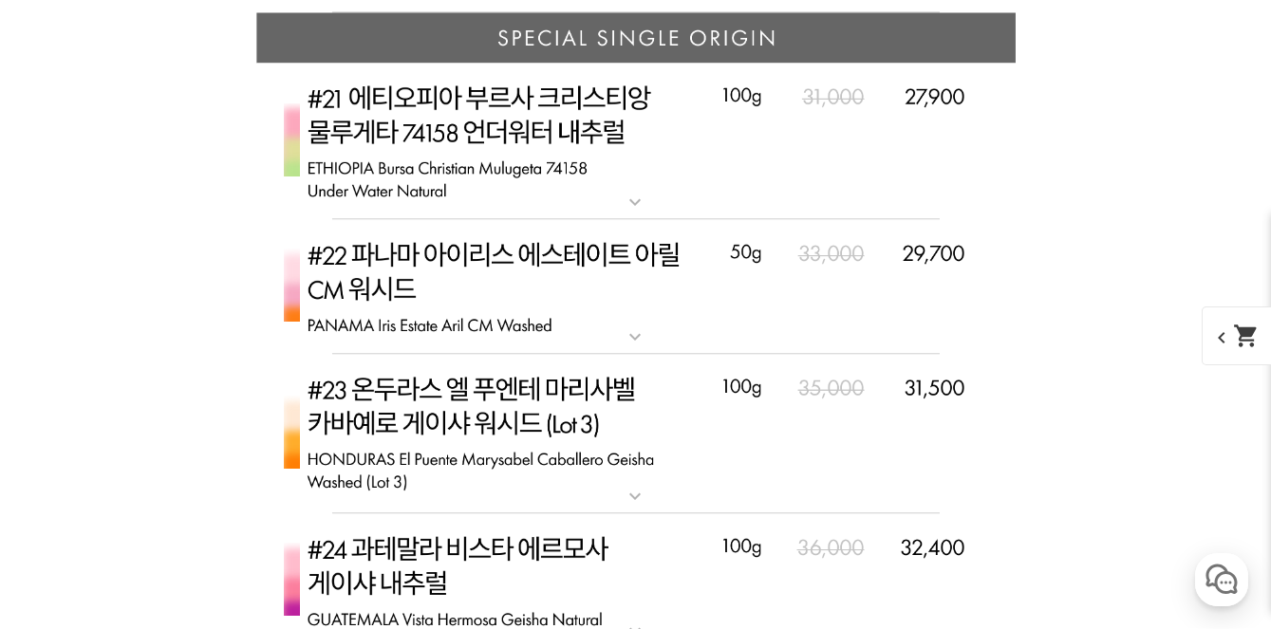
click at [660, 220] on p "#22 파나마 [PERSON_NAME] 아릴 [PERSON_NAME]" at bounding box center [635, 226] width 759 height 15
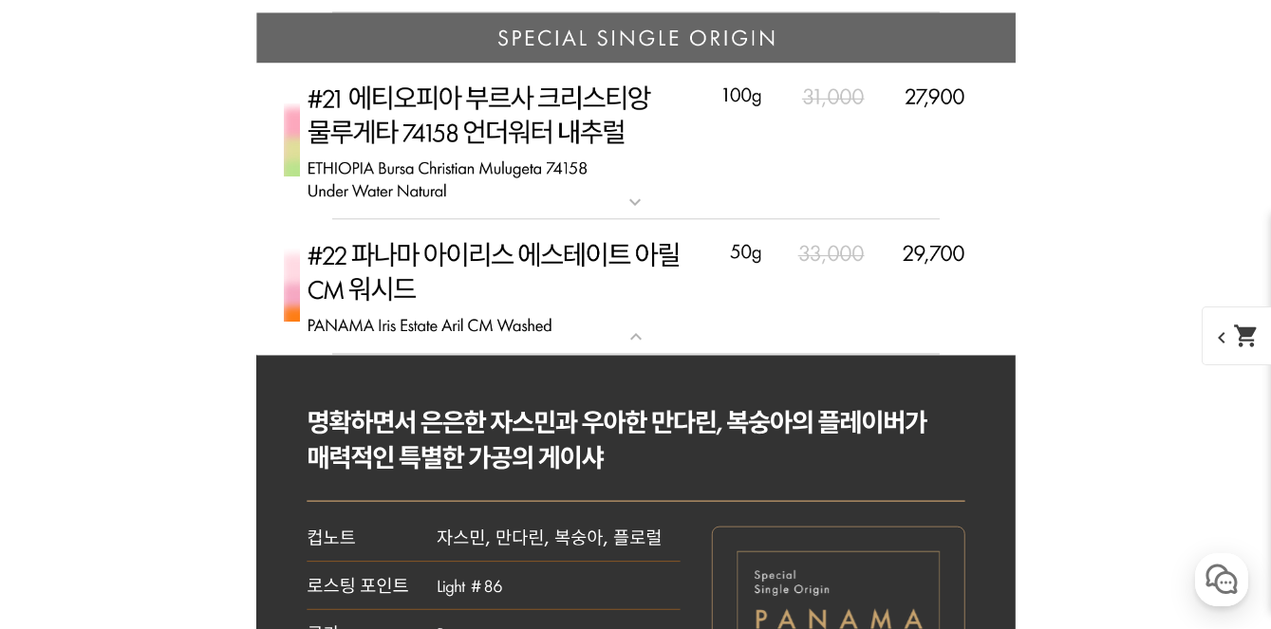
click at [660, 220] on p "#22 파나마 [PERSON_NAME] 아릴 [PERSON_NAME]" at bounding box center [635, 226] width 759 height 15
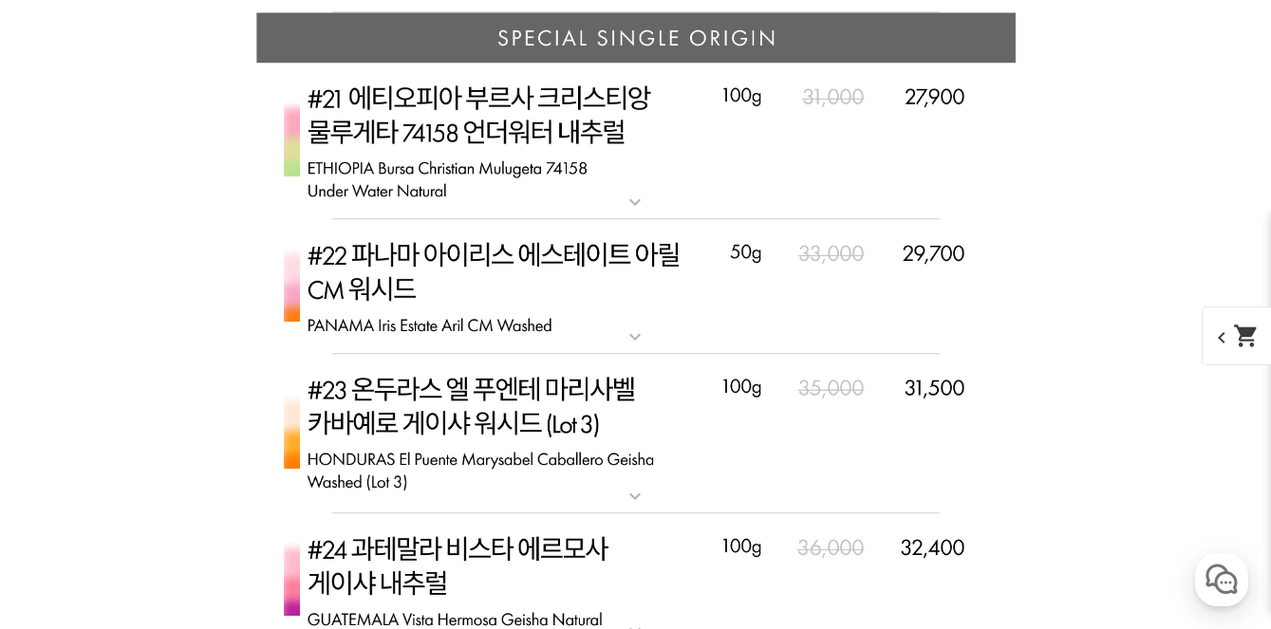
click at [676, 152] on img at bounding box center [635, 142] width 759 height 158
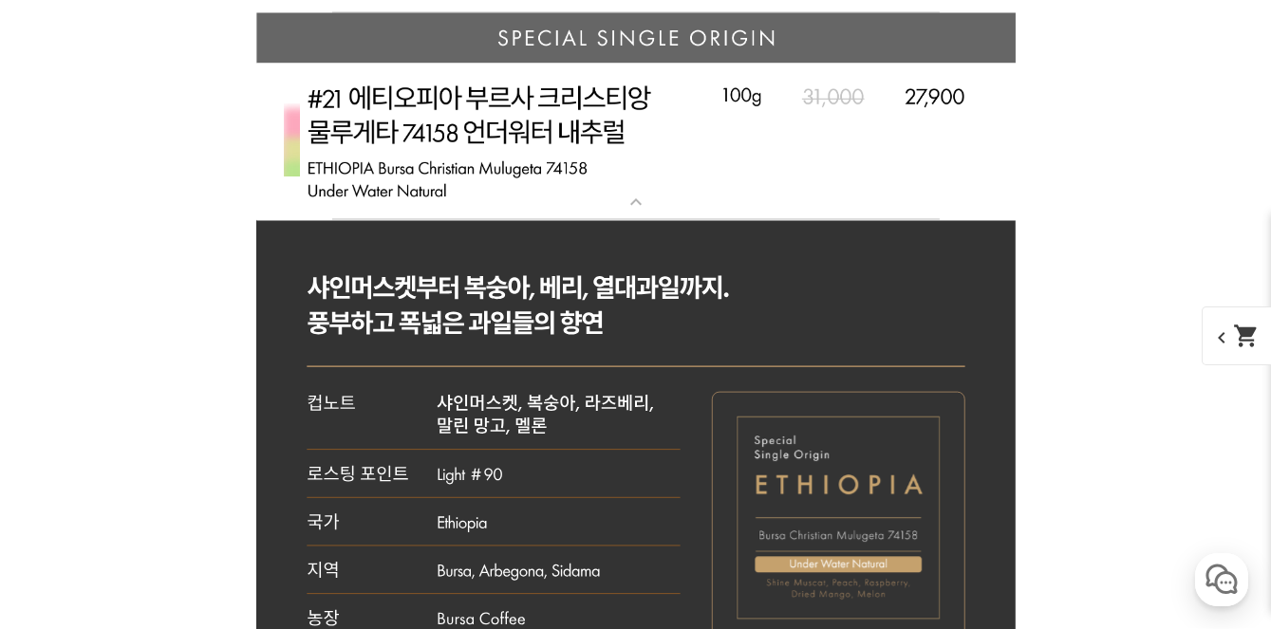
click at [676, 152] on img at bounding box center [635, 142] width 759 height 158
